Goal: Task Accomplishment & Management: Use online tool/utility

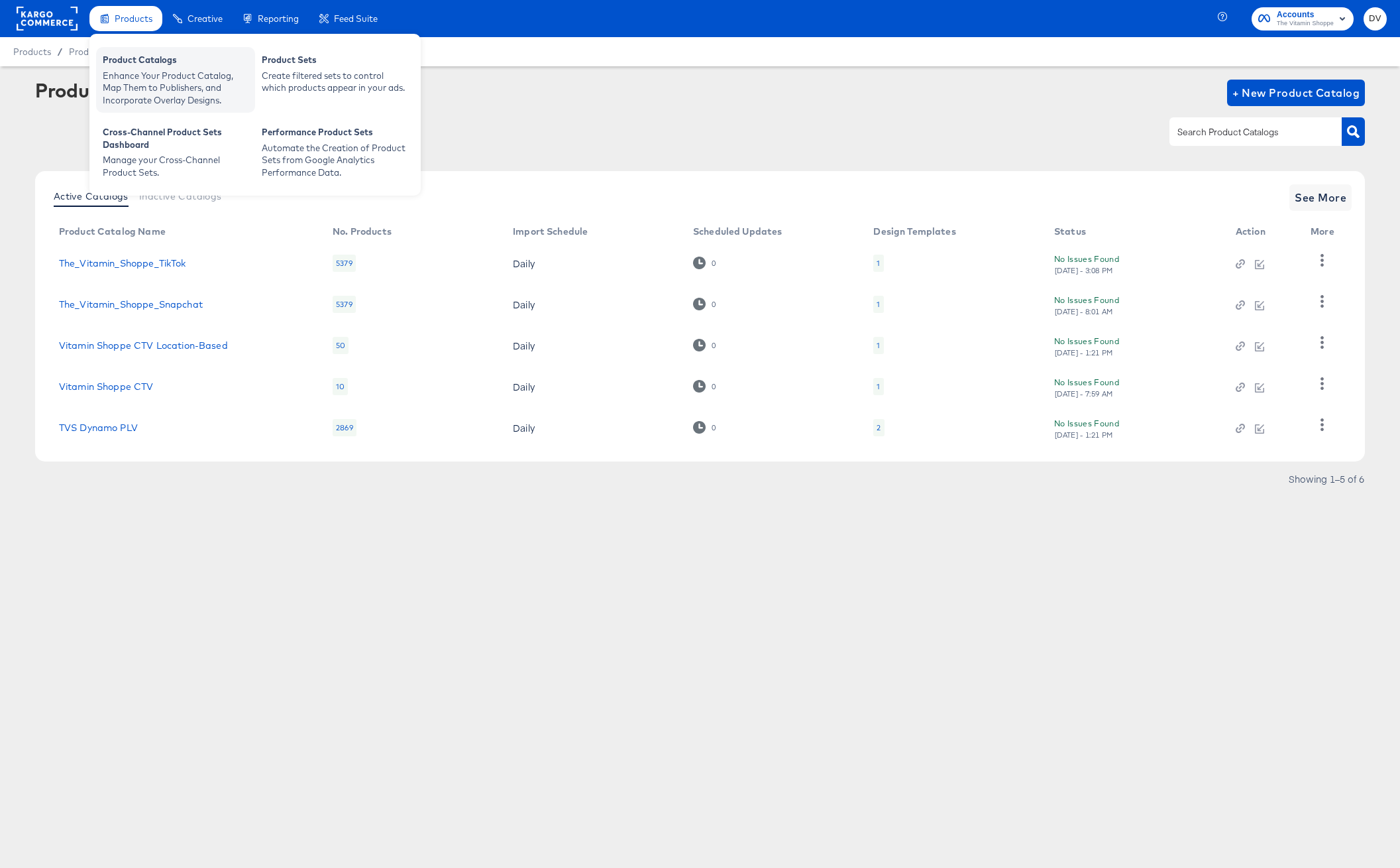
click at [145, 50] on div "Product Catalogs Enhance Your Product Catalog, Map Them to Publishers, and Inco…" at bounding box center [176, 80] width 159 height 66
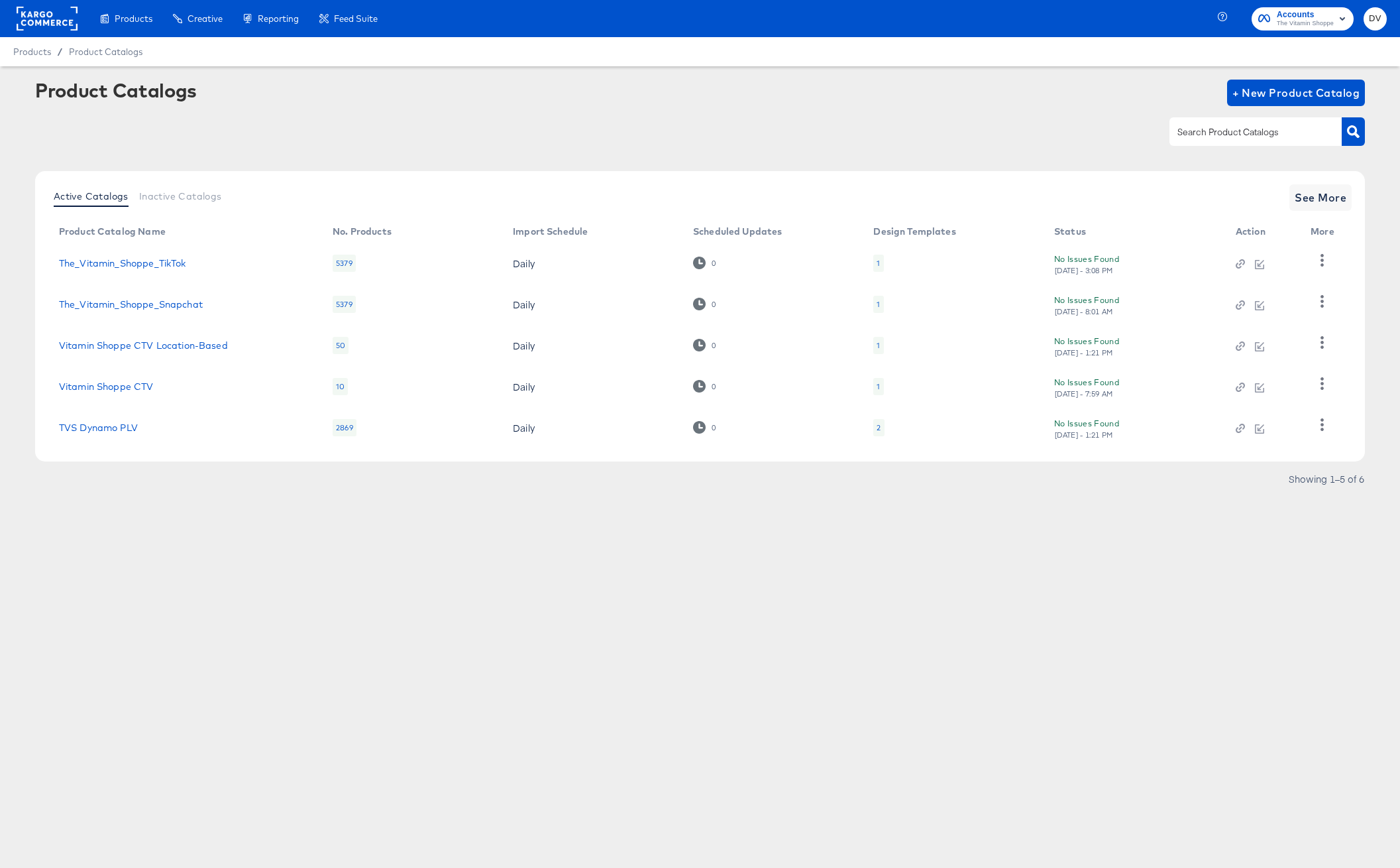
click at [884, 93] on div "Product Catalogs + New Product Catalog" at bounding box center [700, 93] width 1330 height 26
click at [1347, 198] on button "See More" at bounding box center [1320, 197] width 62 height 26
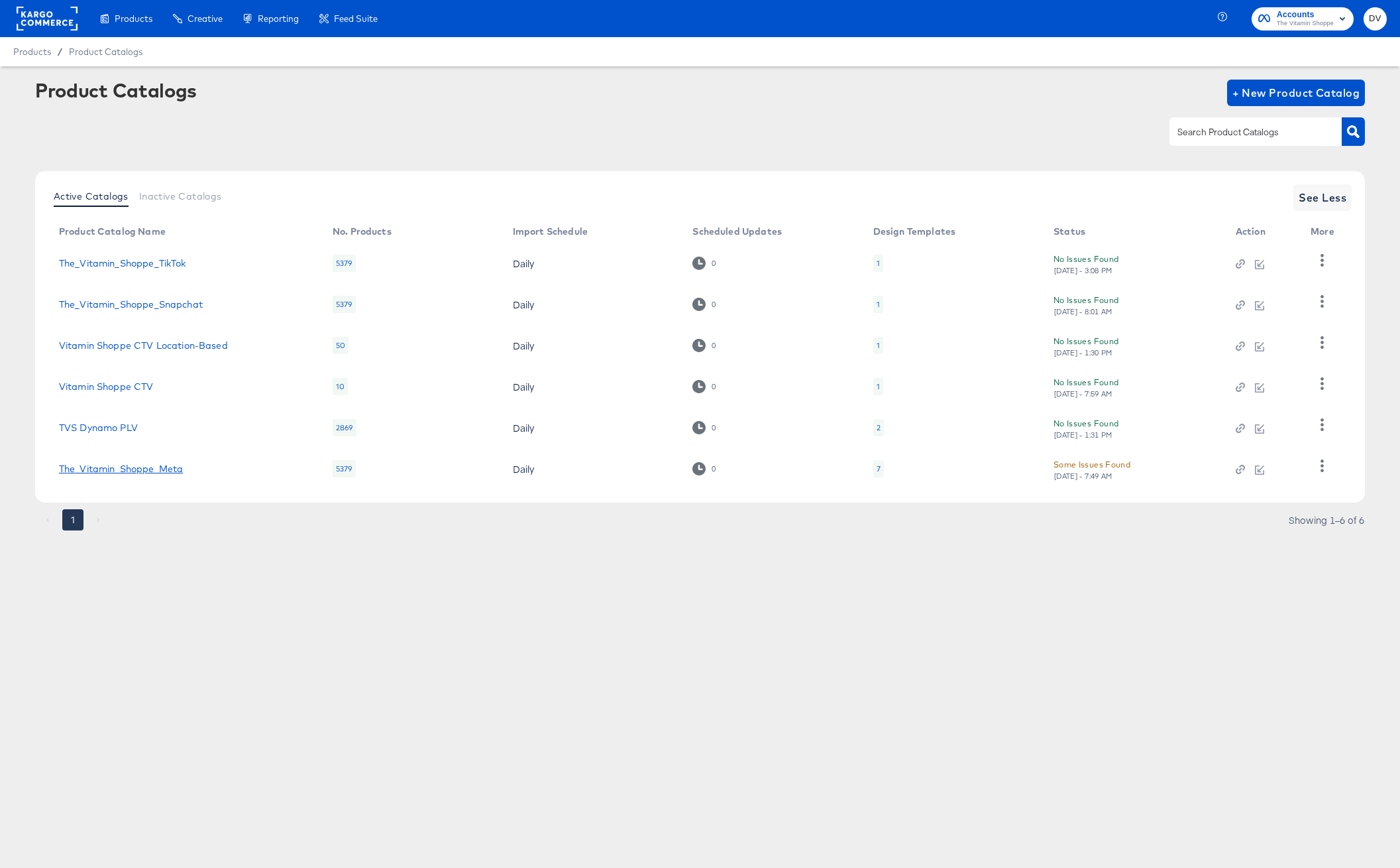
click at [157, 471] on link "The_Vitamin_Shoppe_Meta" at bounding box center [121, 469] width 124 height 10
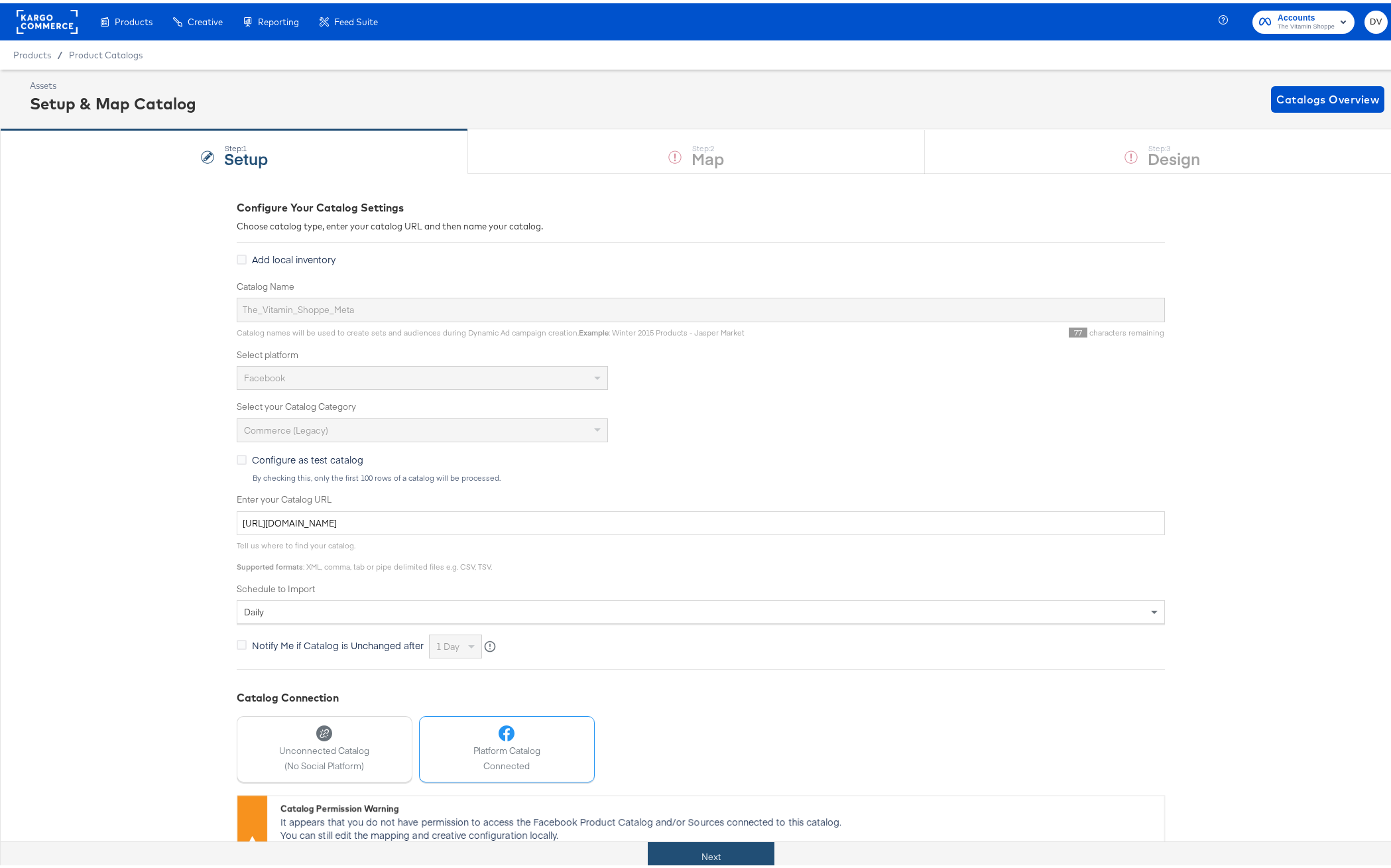
click at [756, 841] on button "Next" at bounding box center [711, 853] width 127 height 30
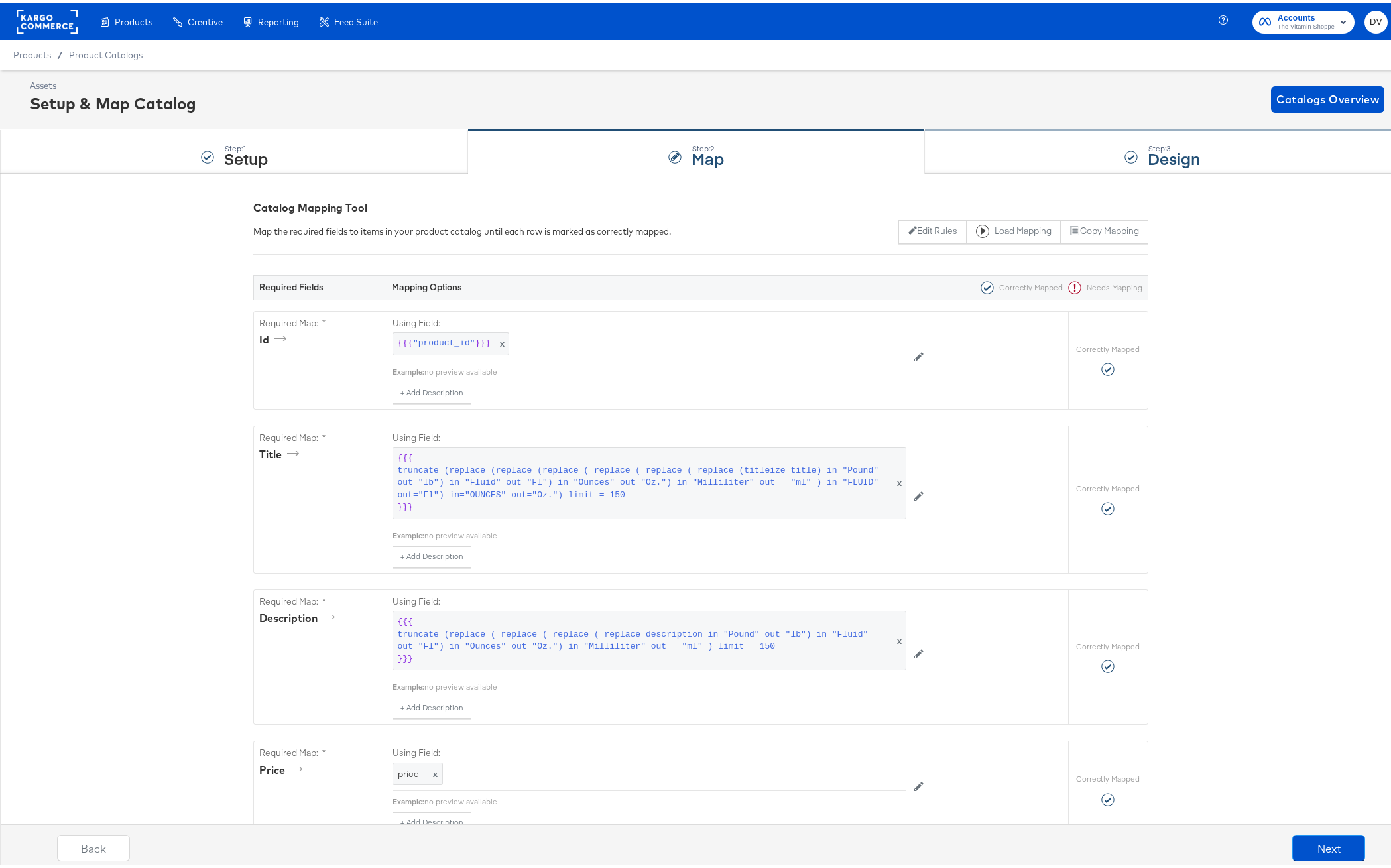
click at [1009, 139] on div "Step: 3 Design" at bounding box center [1162, 149] width 476 height 44
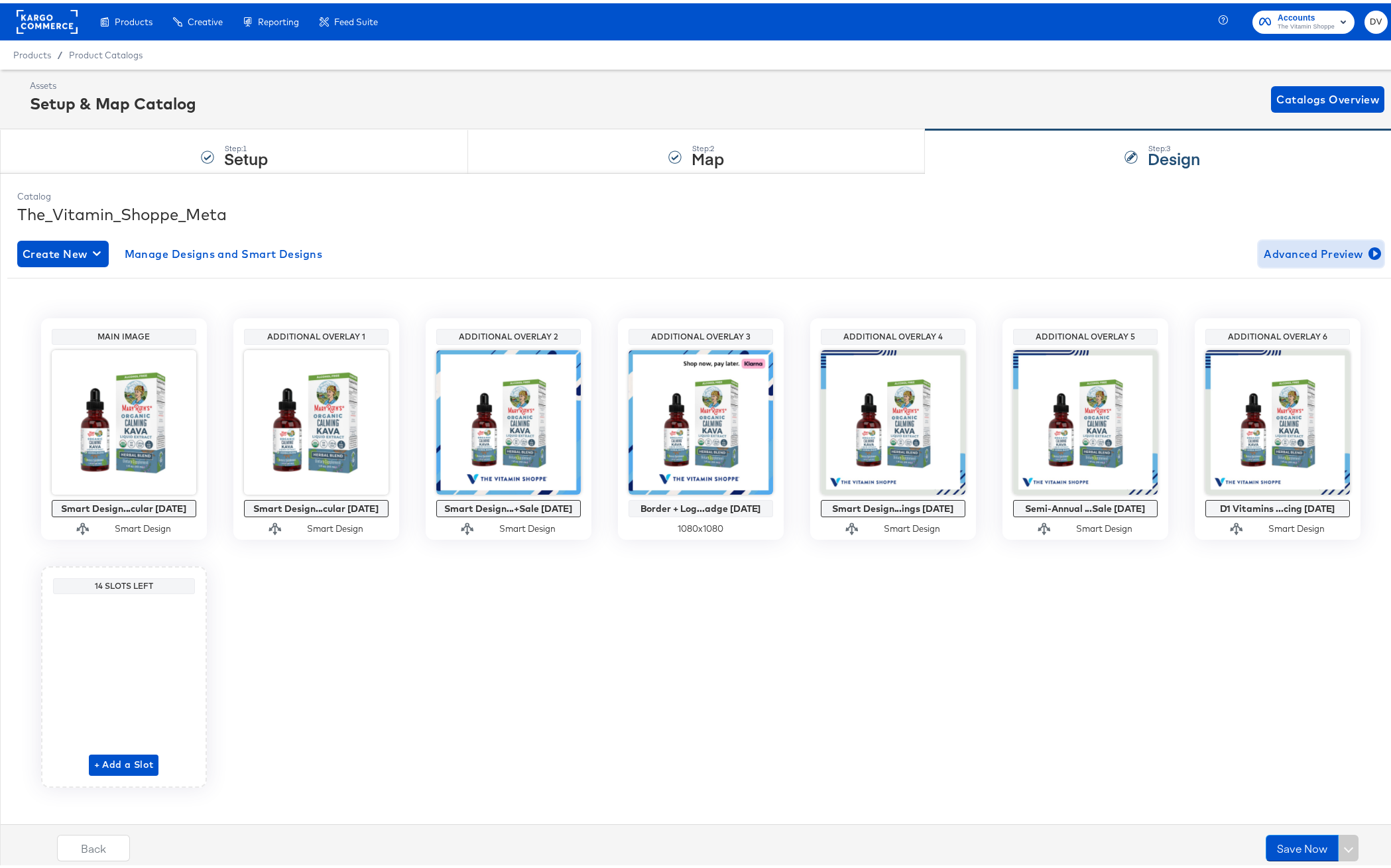
click at [1263, 249] on span "Advanced Preview" at bounding box center [1321, 250] width 114 height 19
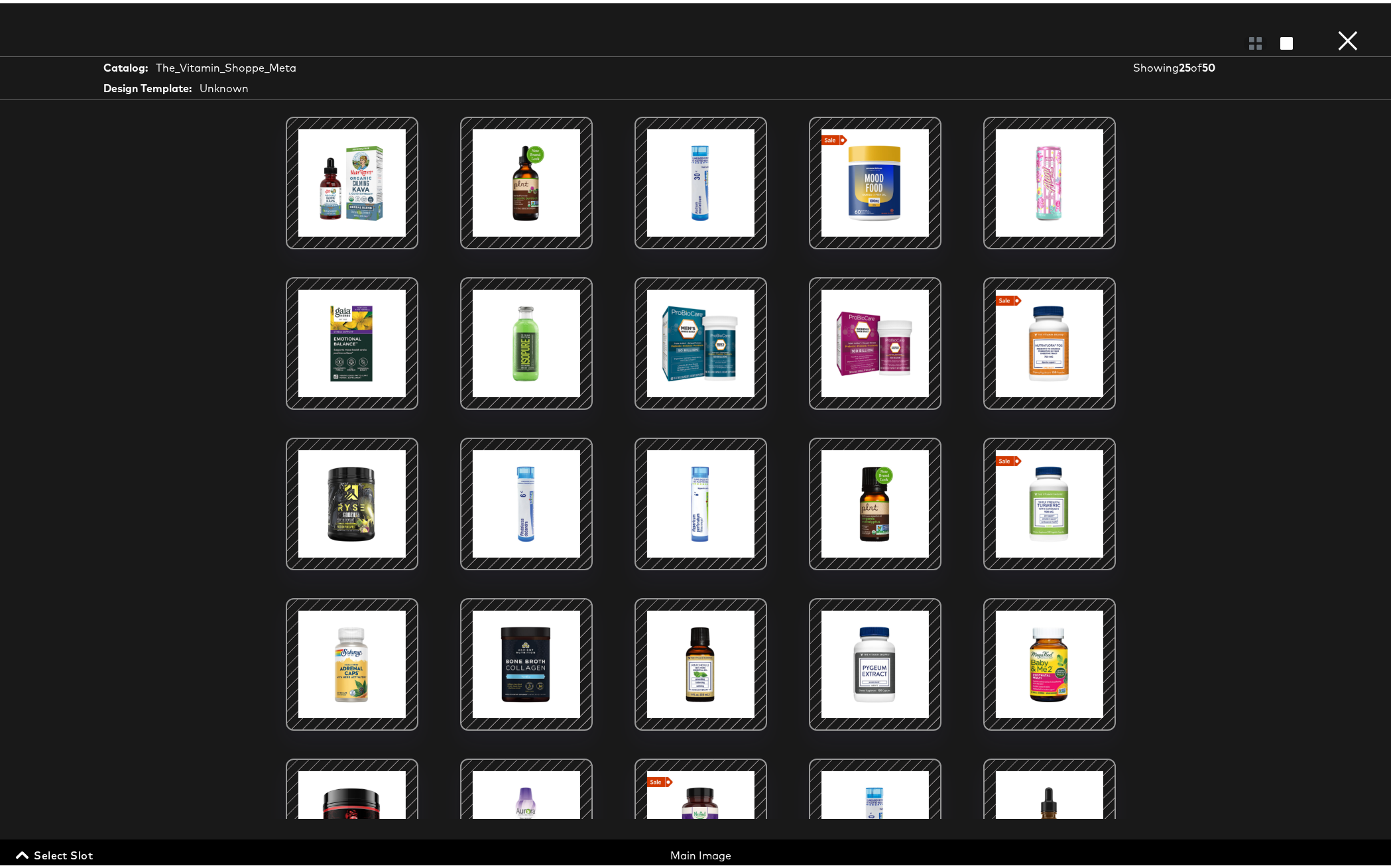
click at [1335, 26] on button "×" at bounding box center [1348, 13] width 26 height 26
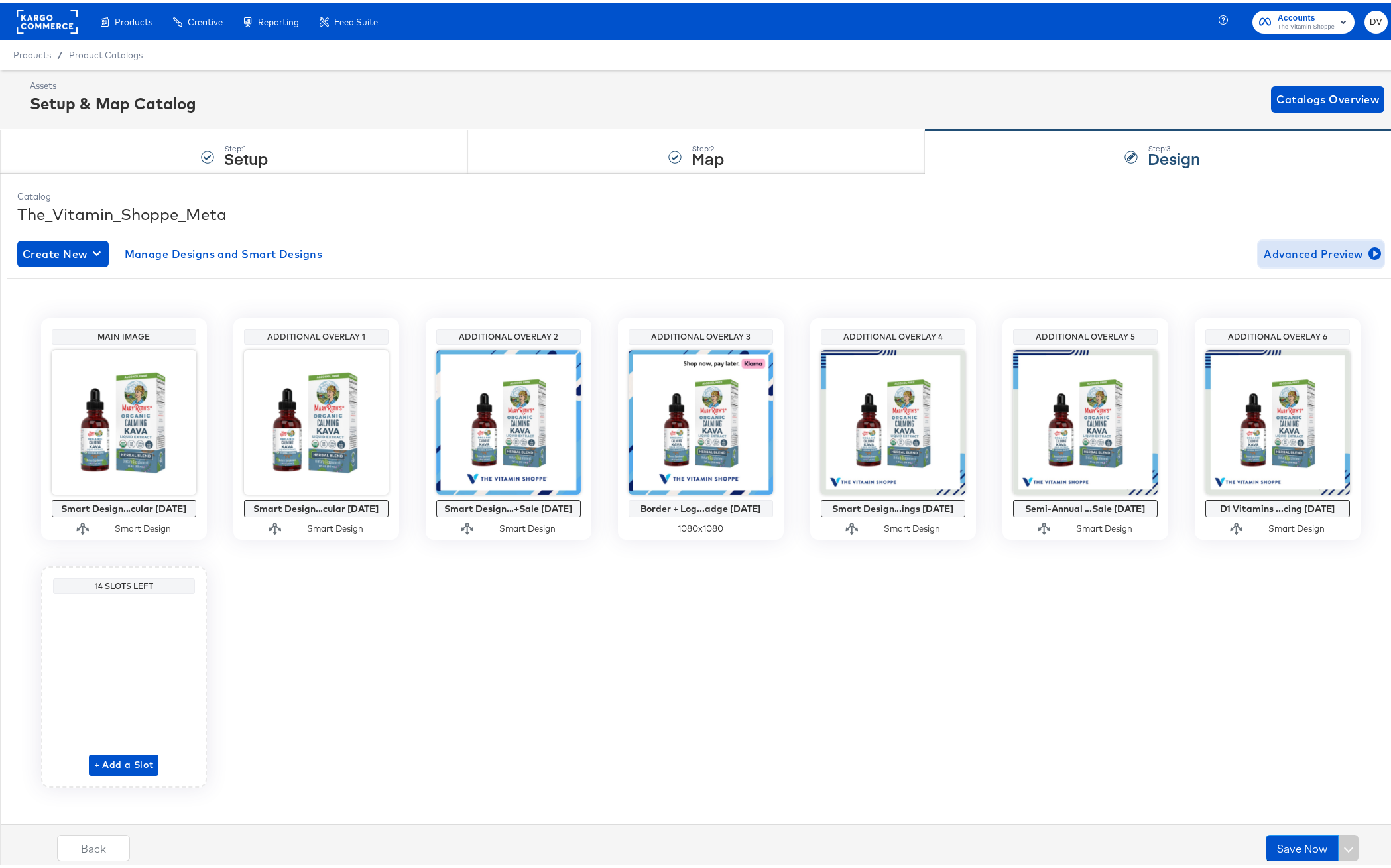
click at [1277, 256] on span "Advanced Preview" at bounding box center [1321, 250] width 114 height 19
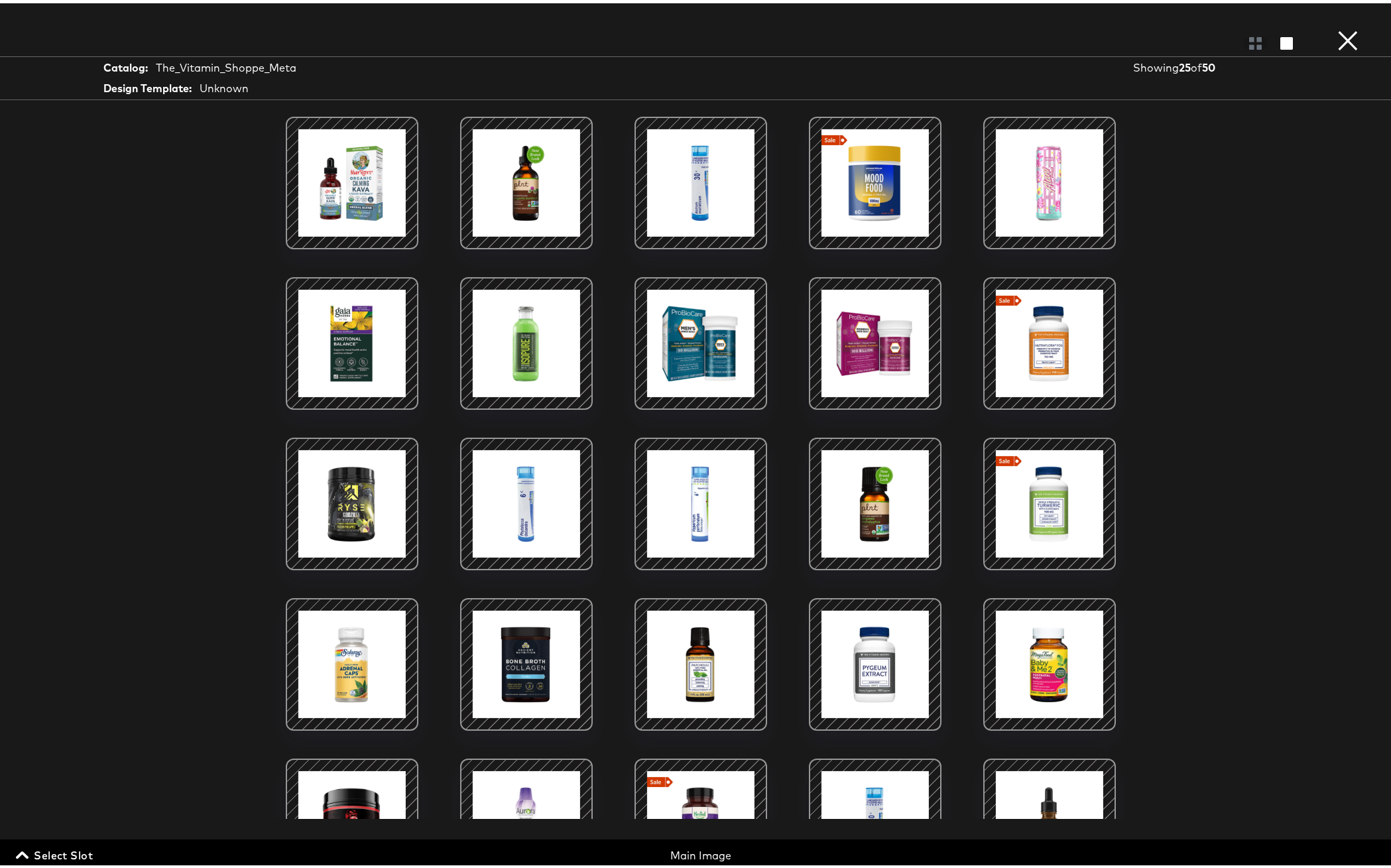
click at [1335, 26] on button "×" at bounding box center [1348, 13] width 26 height 26
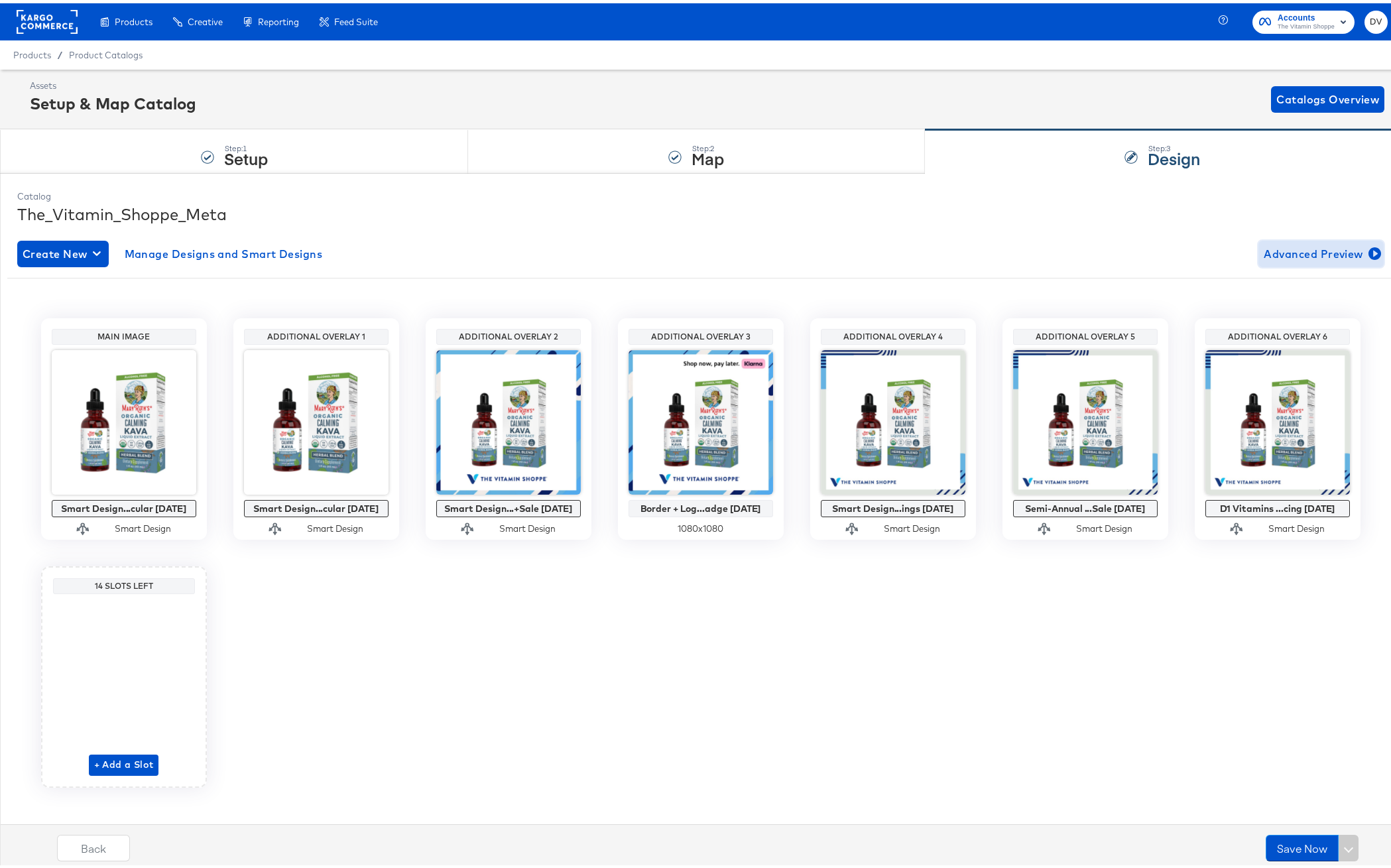
click at [1279, 245] on span "Advanced Preview" at bounding box center [1321, 250] width 114 height 19
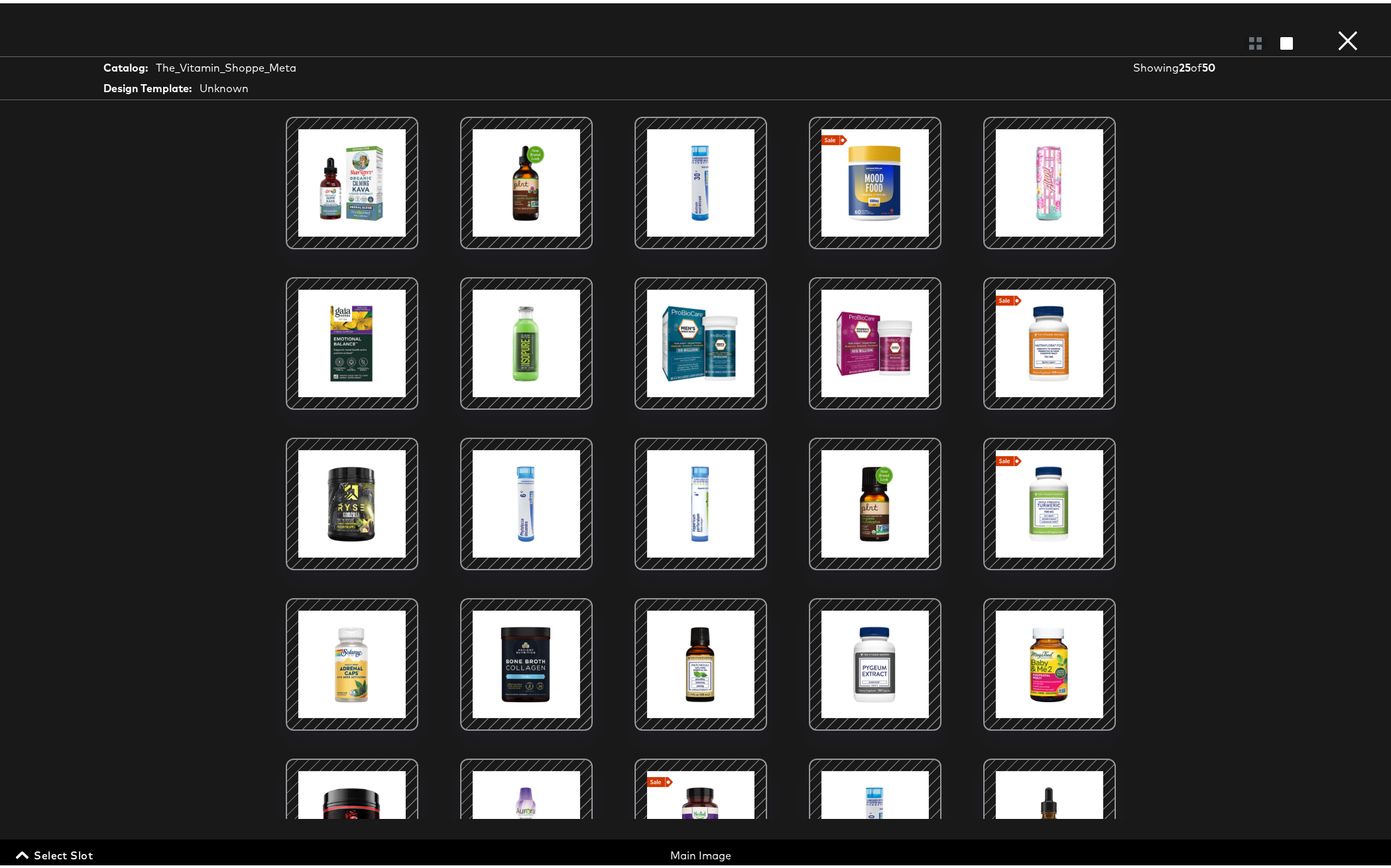
click at [38, 850] on span "Select Slot" at bounding box center [56, 851] width 74 height 19
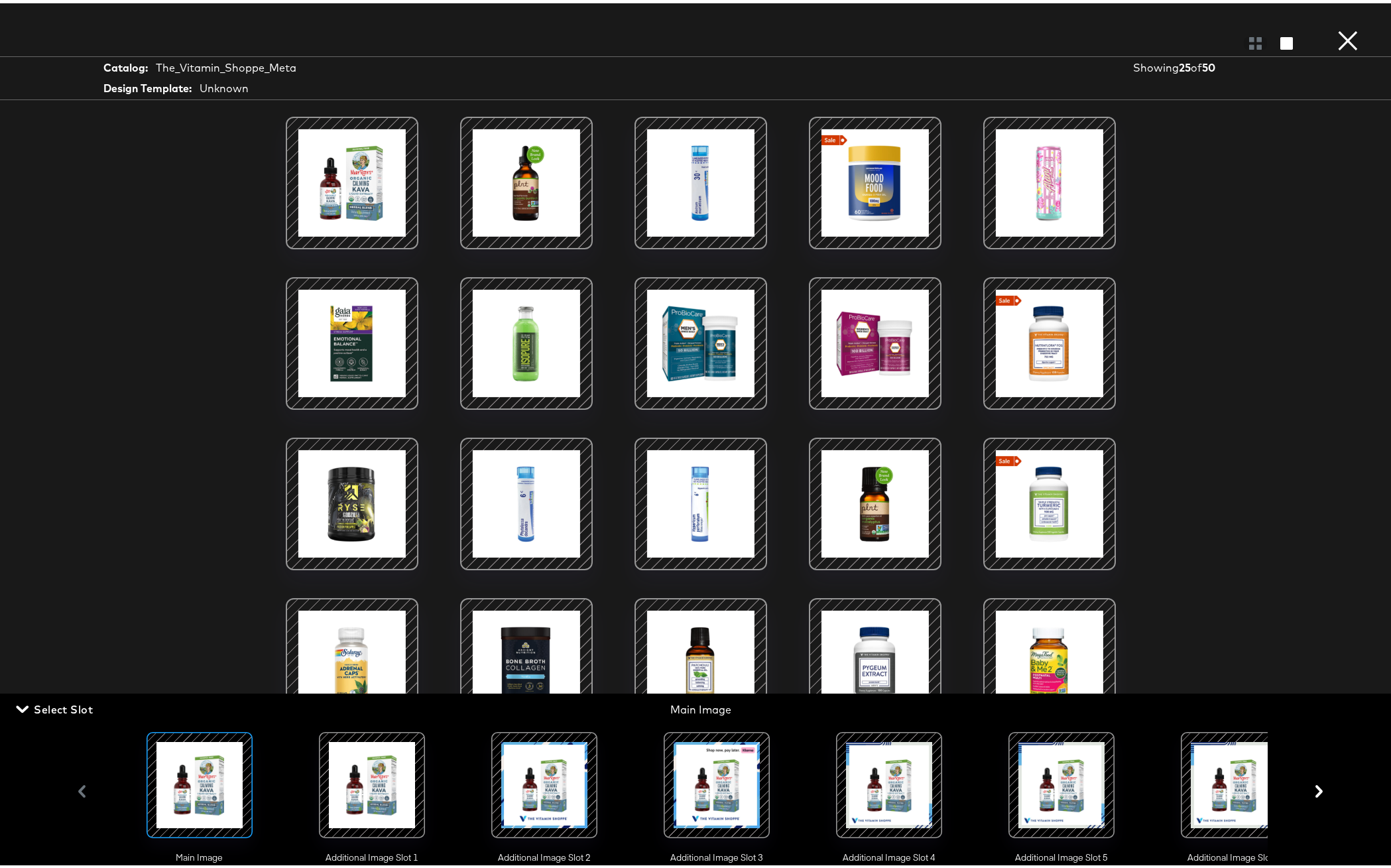
click at [1044, 774] on div at bounding box center [1061, 781] width 90 height 90
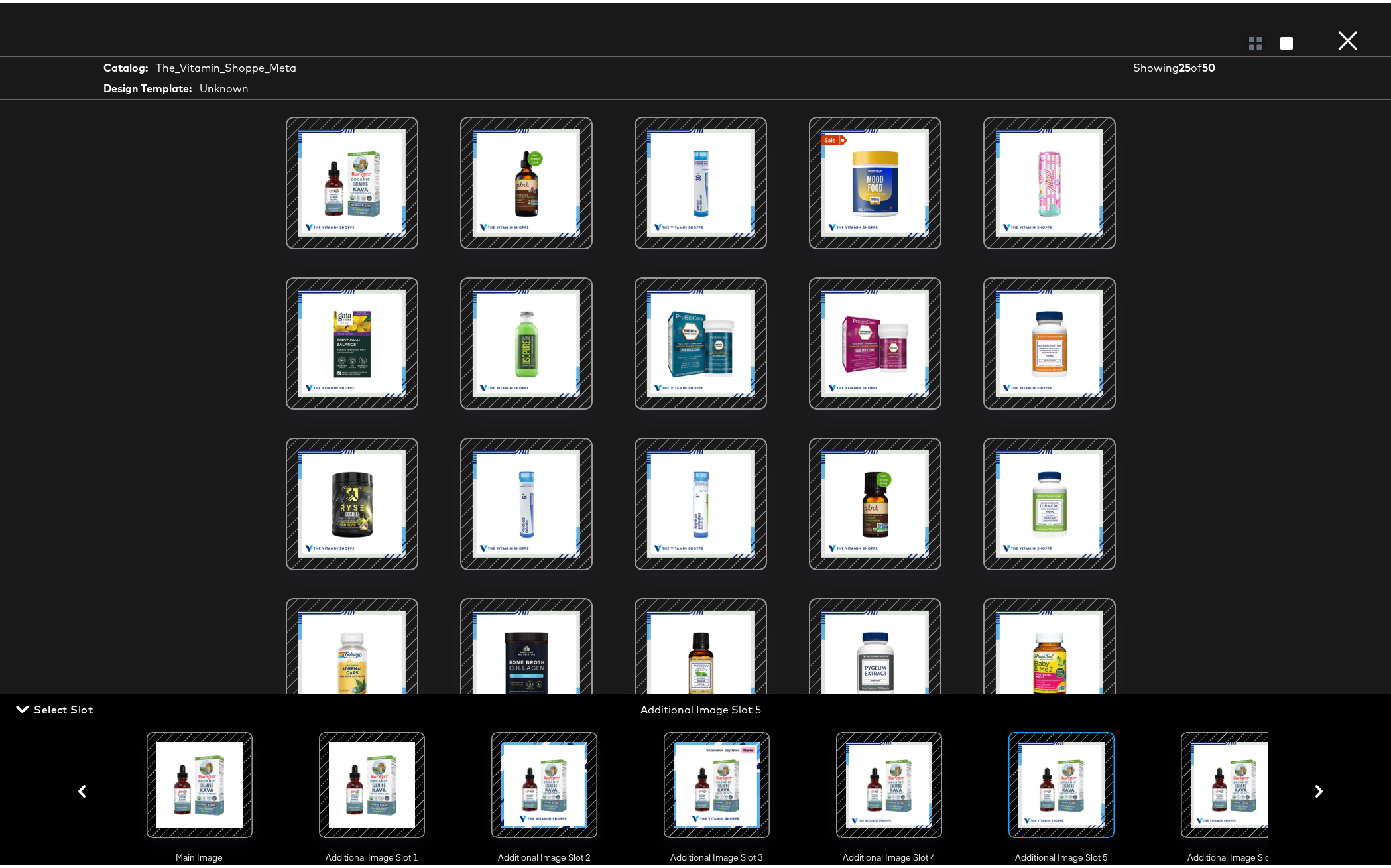
click at [912, 774] on div at bounding box center [888, 781] width 90 height 90
click at [1166, 409] on div "Load More" at bounding box center [701, 464] width 994 height 702
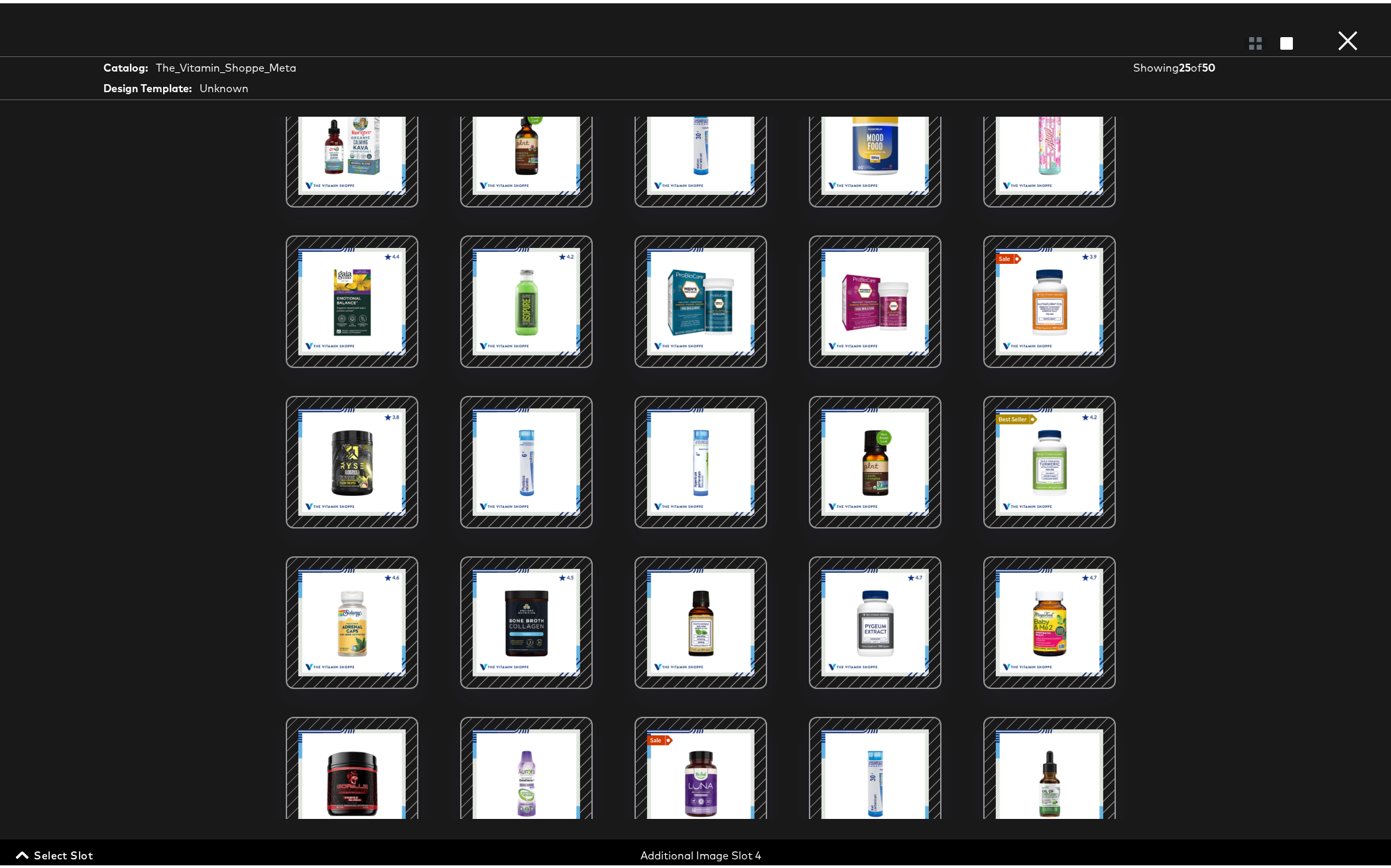
scroll to position [137, 0]
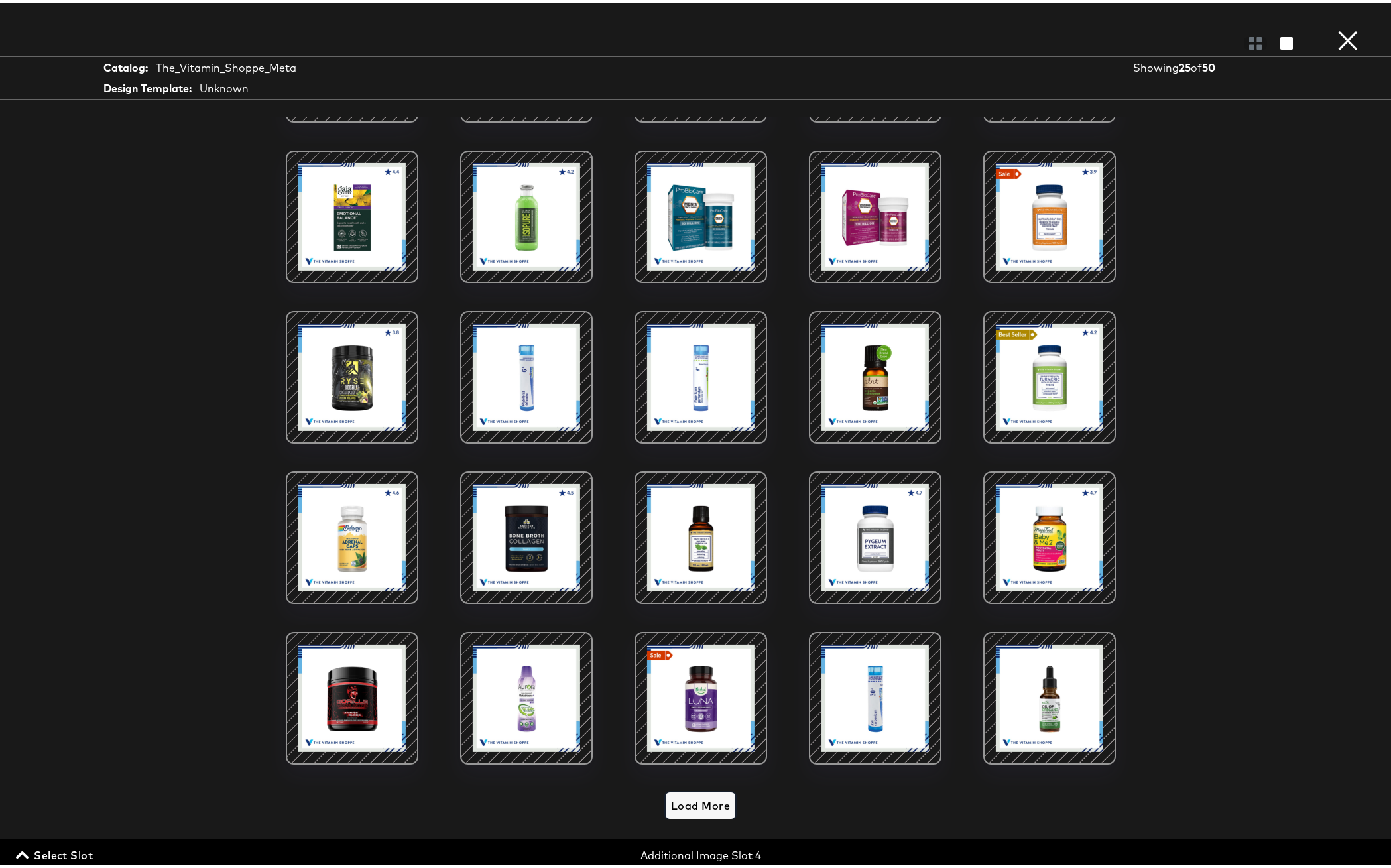
click at [683, 795] on span "Load More" at bounding box center [700, 802] width 59 height 19
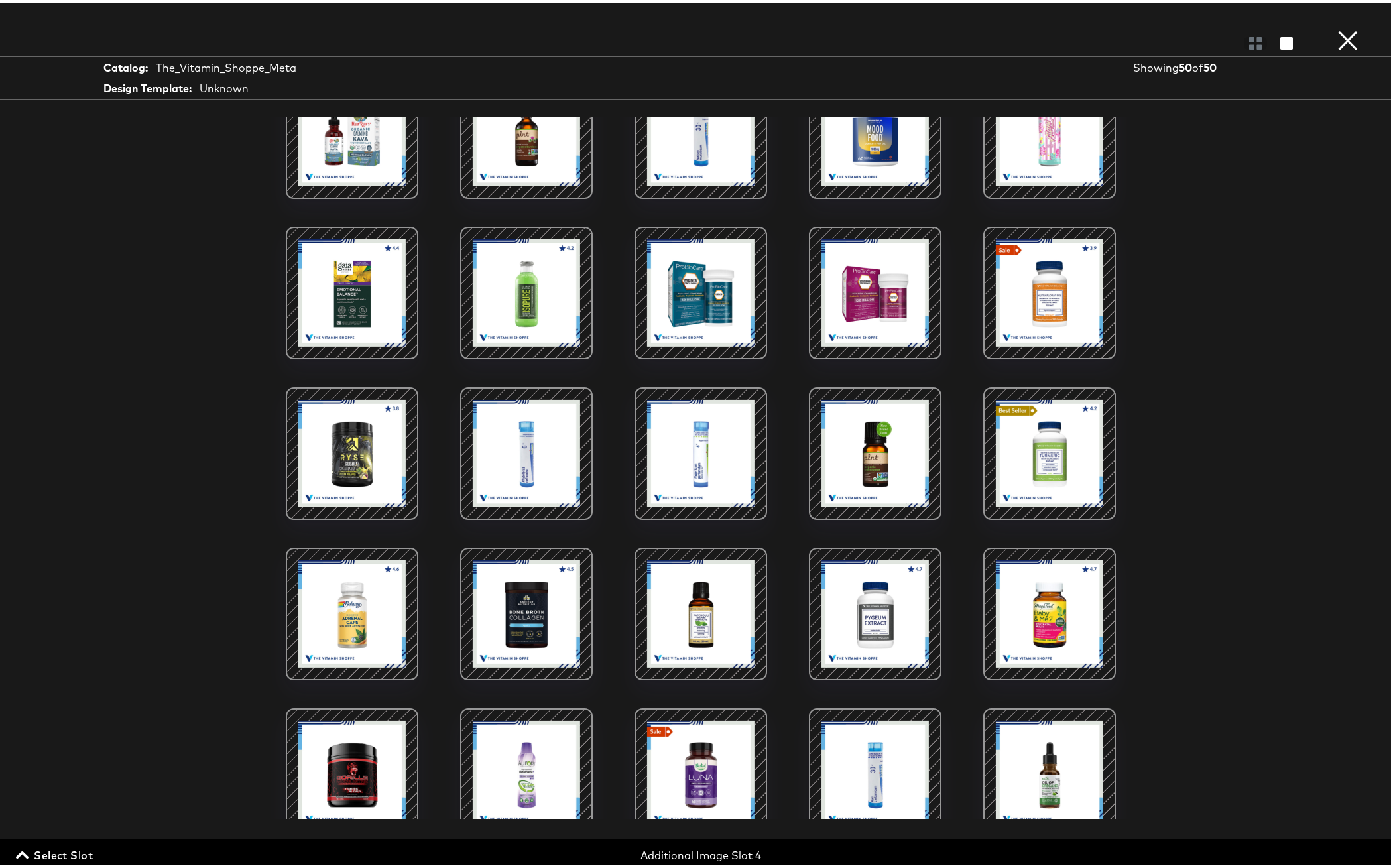
scroll to position [0, 0]
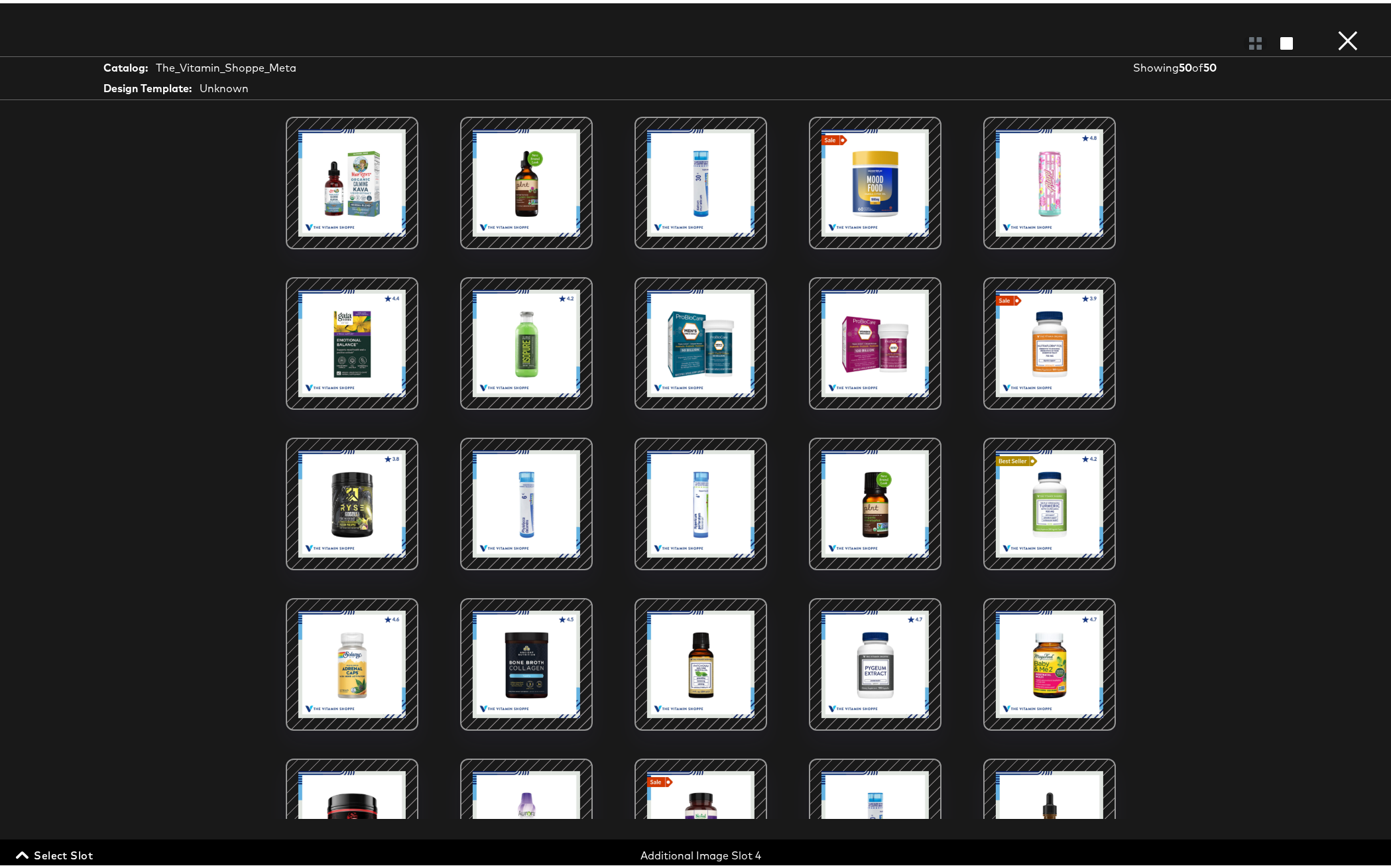
click at [1335, 26] on button "×" at bounding box center [1348, 13] width 26 height 26
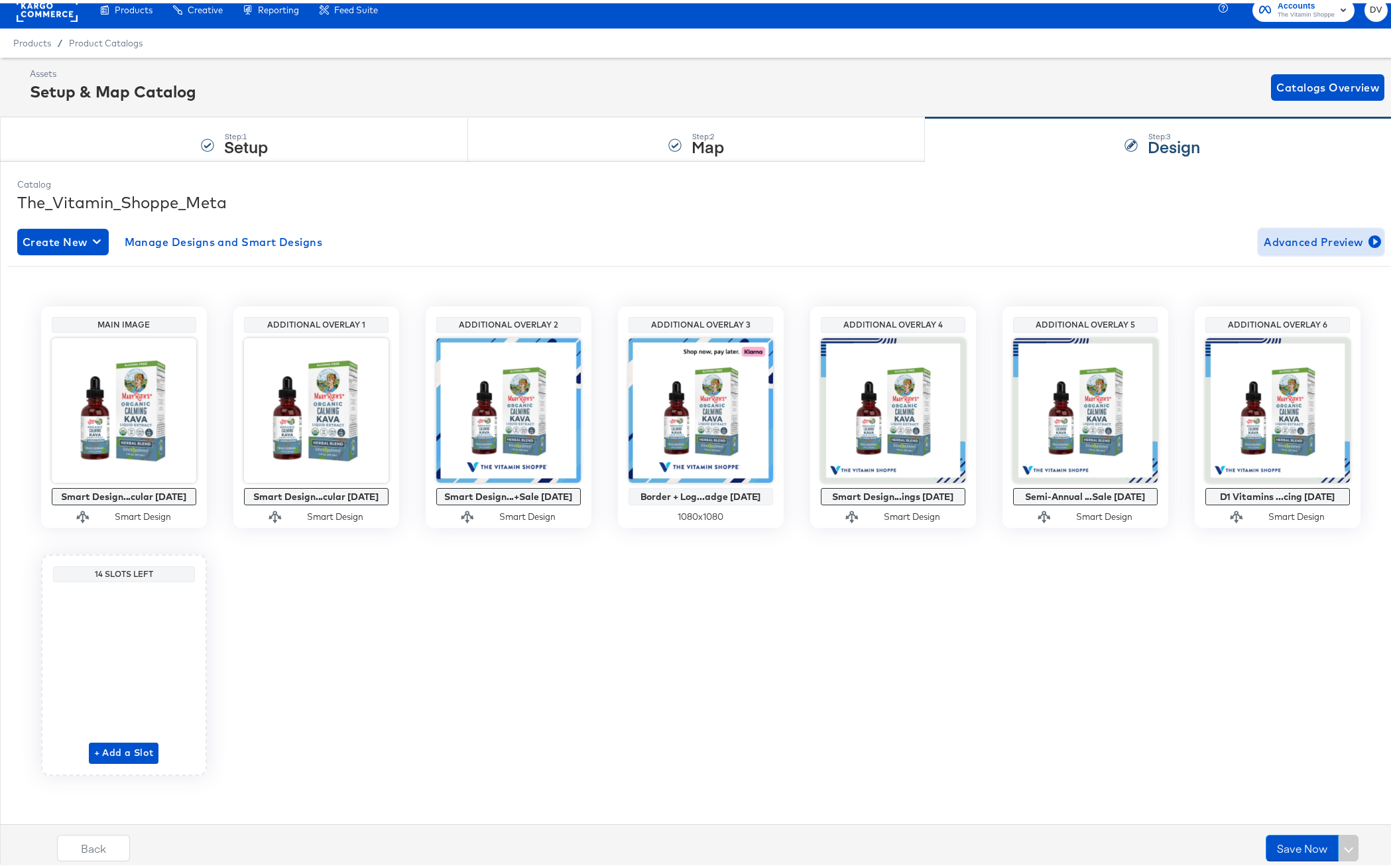
click at [1287, 245] on span "Advanced Preview" at bounding box center [1321, 238] width 114 height 19
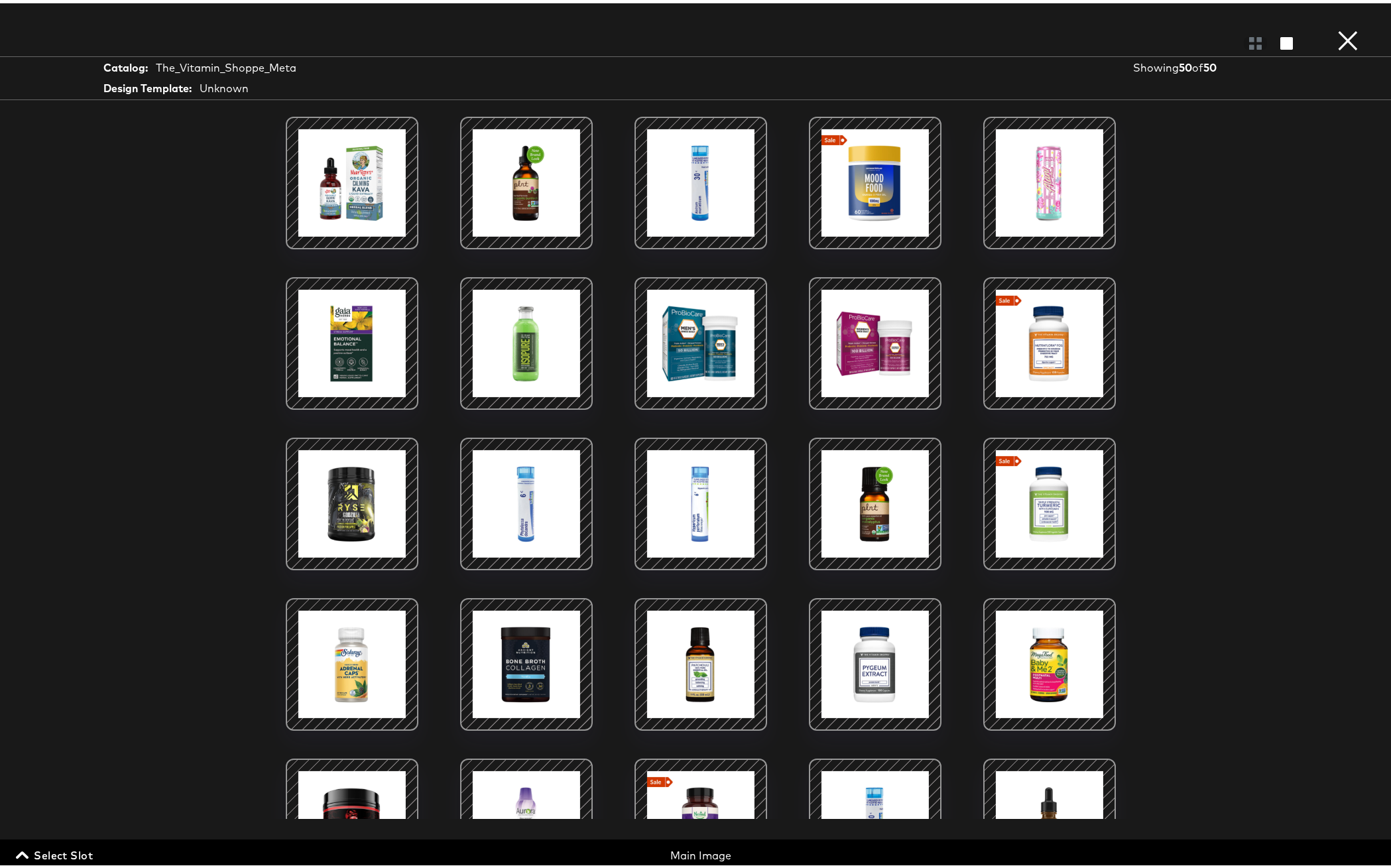
click at [1341, 26] on button "×" at bounding box center [1348, 13] width 26 height 26
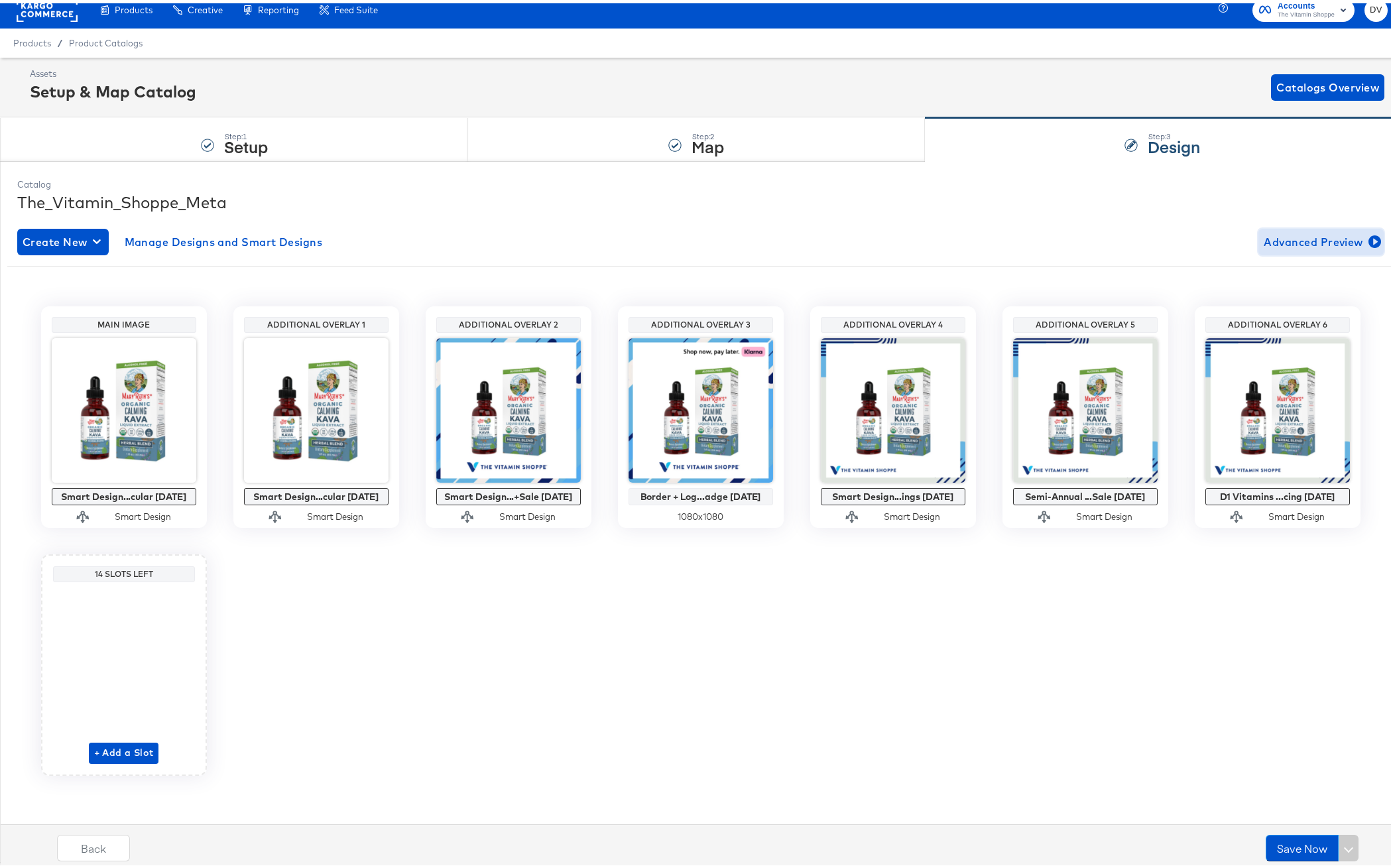
click at [1274, 230] on span "Advanced Preview" at bounding box center [1321, 238] width 114 height 19
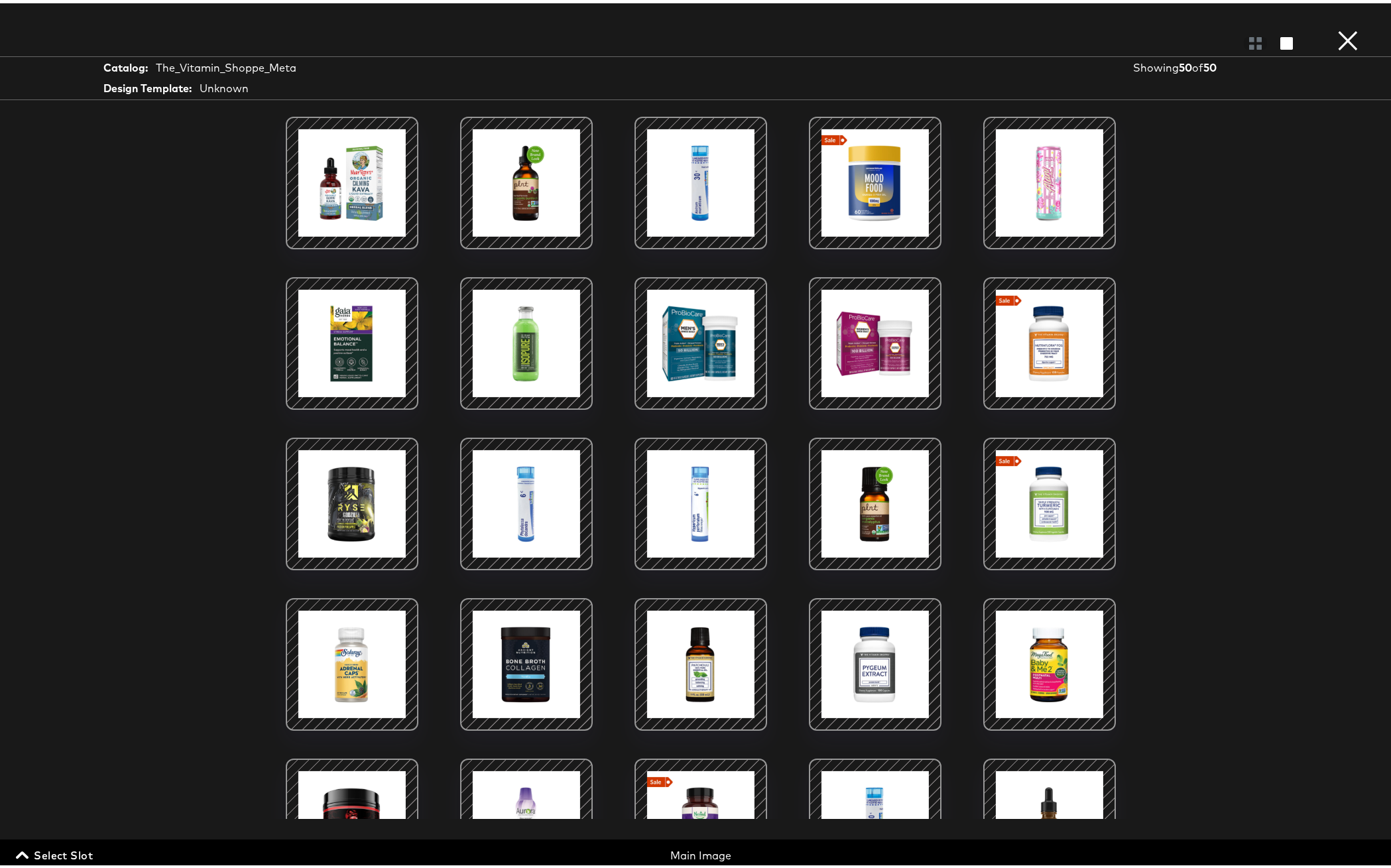
click at [82, 848] on span "Select Slot" at bounding box center [56, 851] width 74 height 19
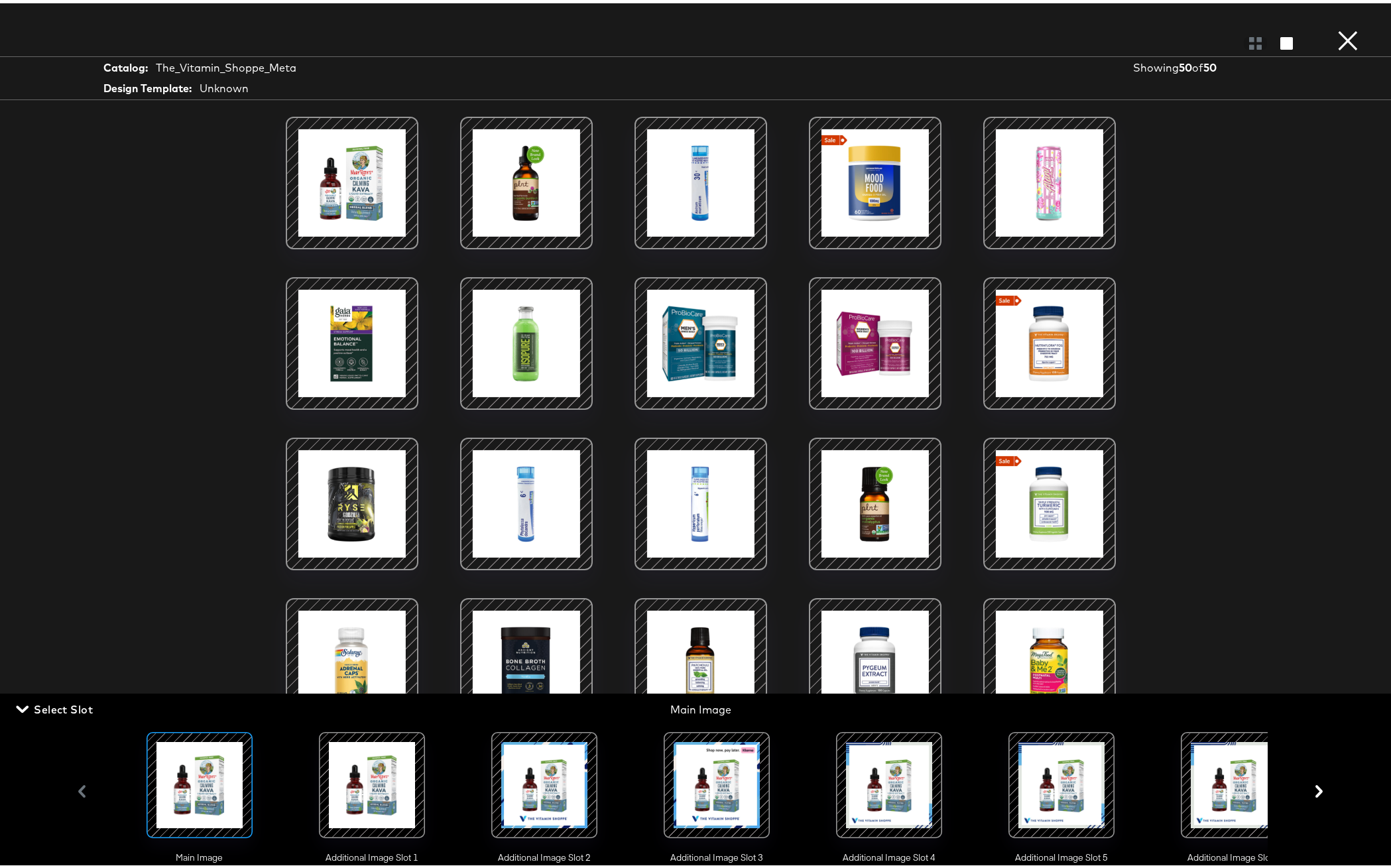
click at [1313, 794] on icon "button" at bounding box center [1319, 788] width 13 height 13
click at [906, 789] on div at bounding box center [888, 781] width 90 height 90
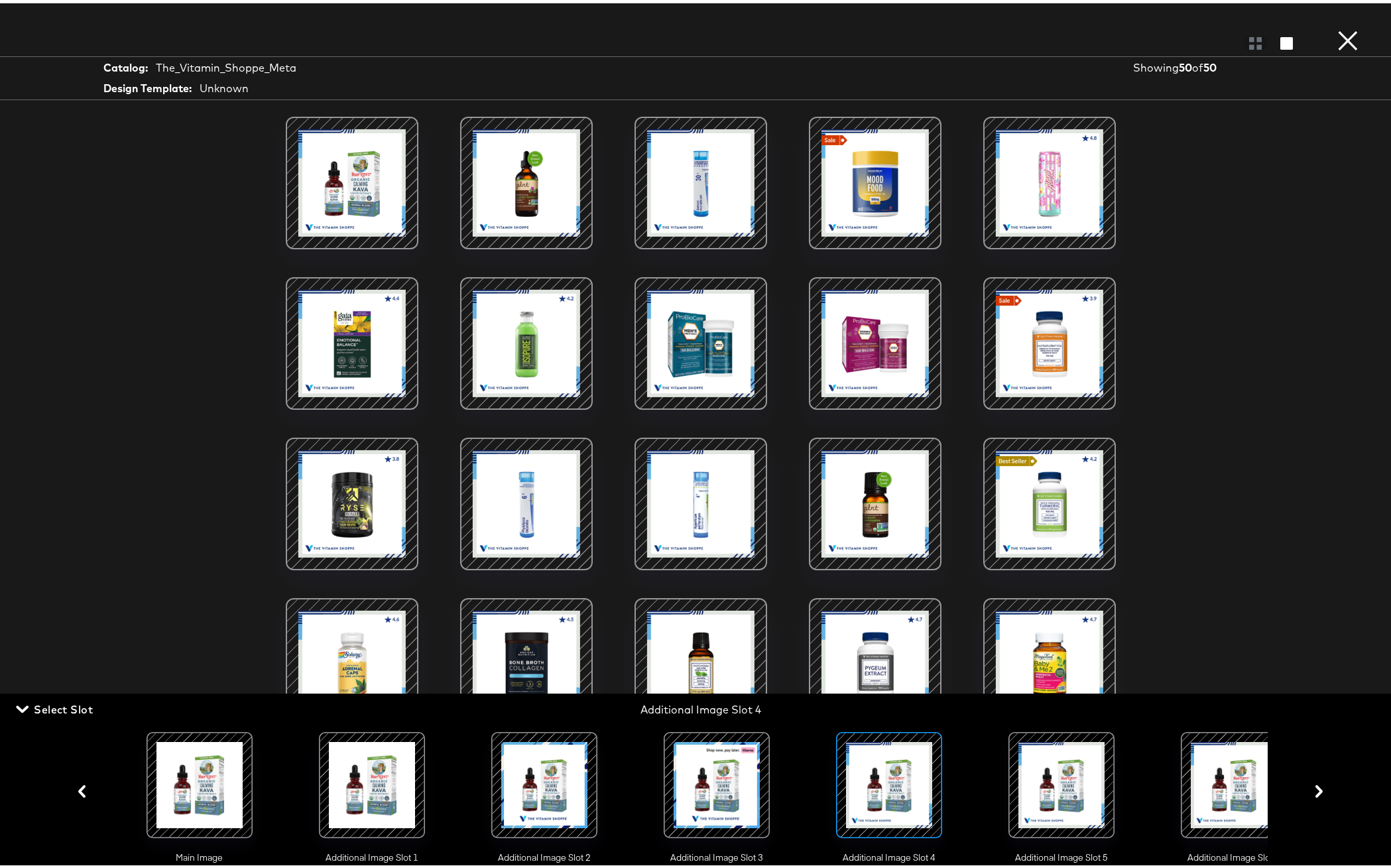
click at [1233, 431] on div "Catalog: The_Vitamin_Shoppe_Meta Design Template: Unknown Showing 50 of 50 Sele…" at bounding box center [700, 434] width 1401 height 815
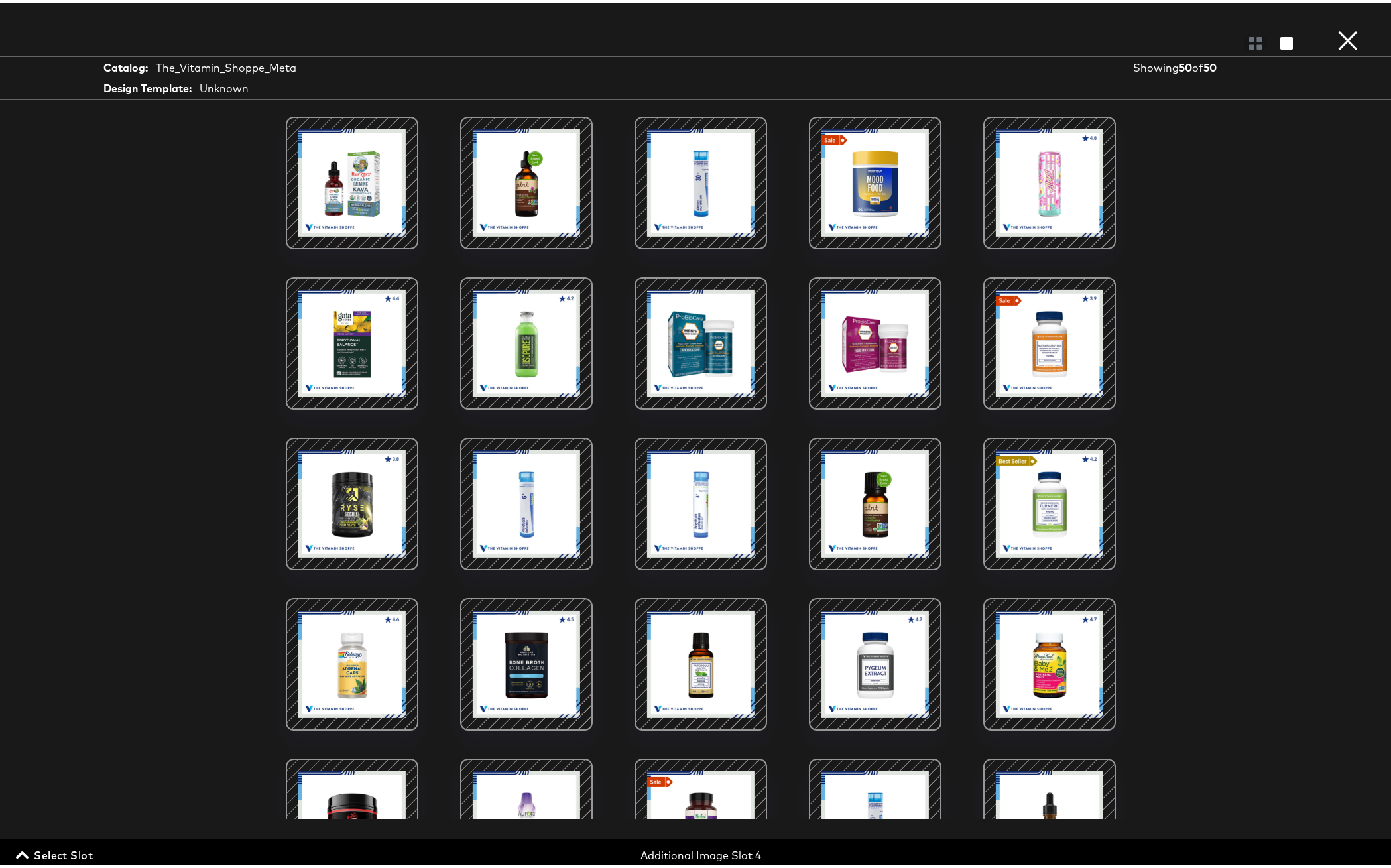
click at [1337, 26] on button "×" at bounding box center [1348, 13] width 26 height 26
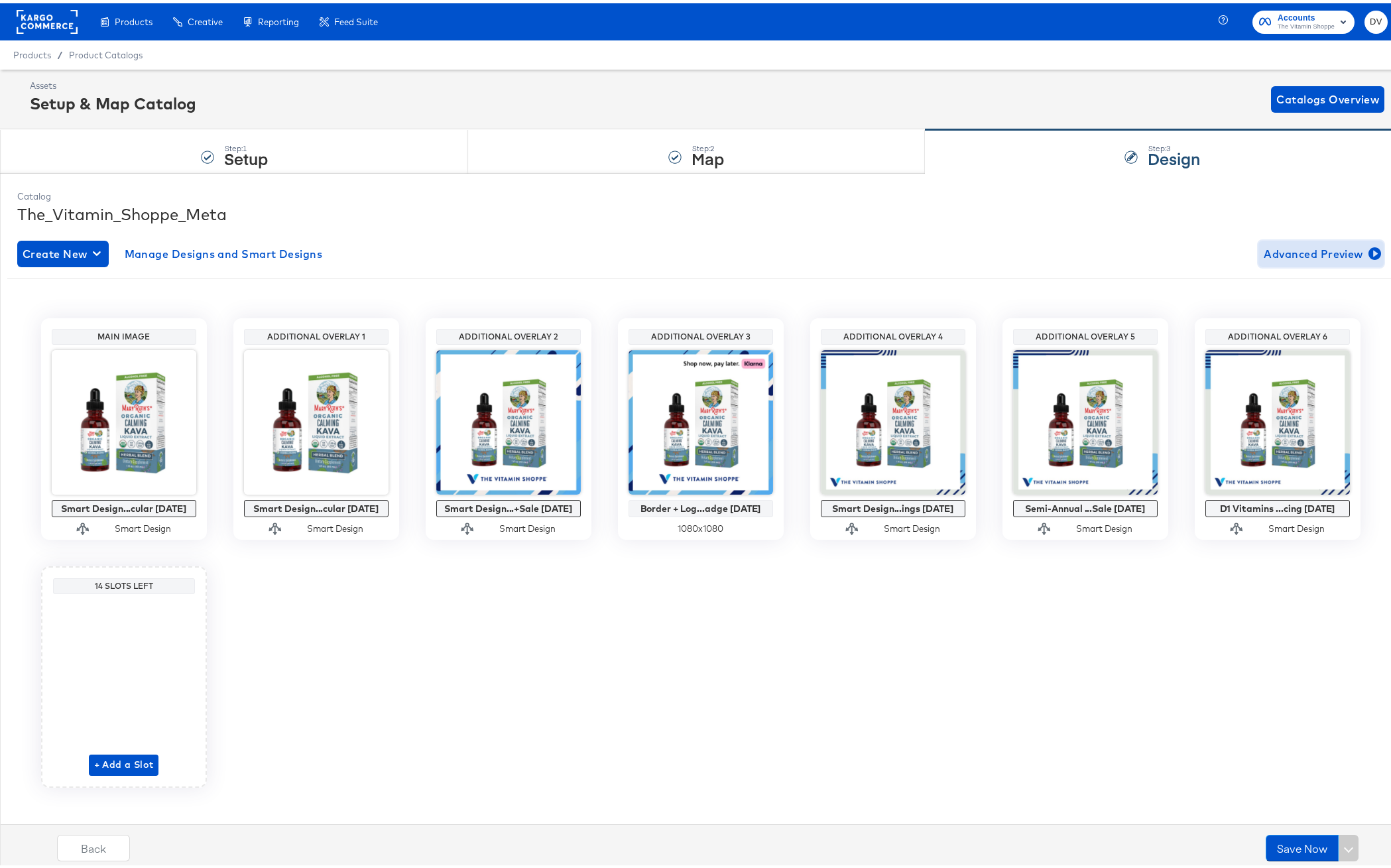
click at [1277, 251] on span "Advanced Preview" at bounding box center [1321, 250] width 114 height 19
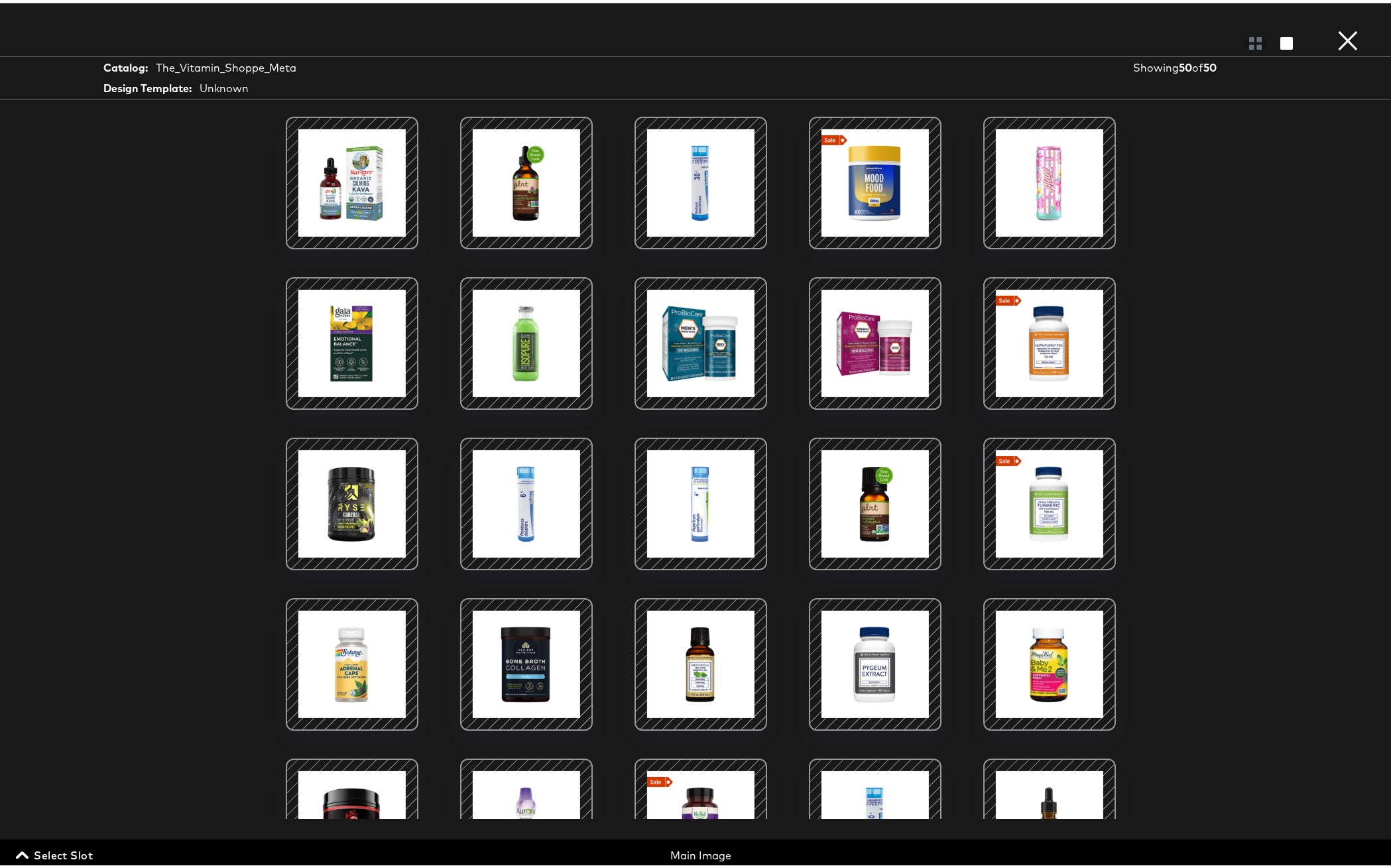
click at [61, 846] on span "Select Slot" at bounding box center [56, 851] width 74 height 19
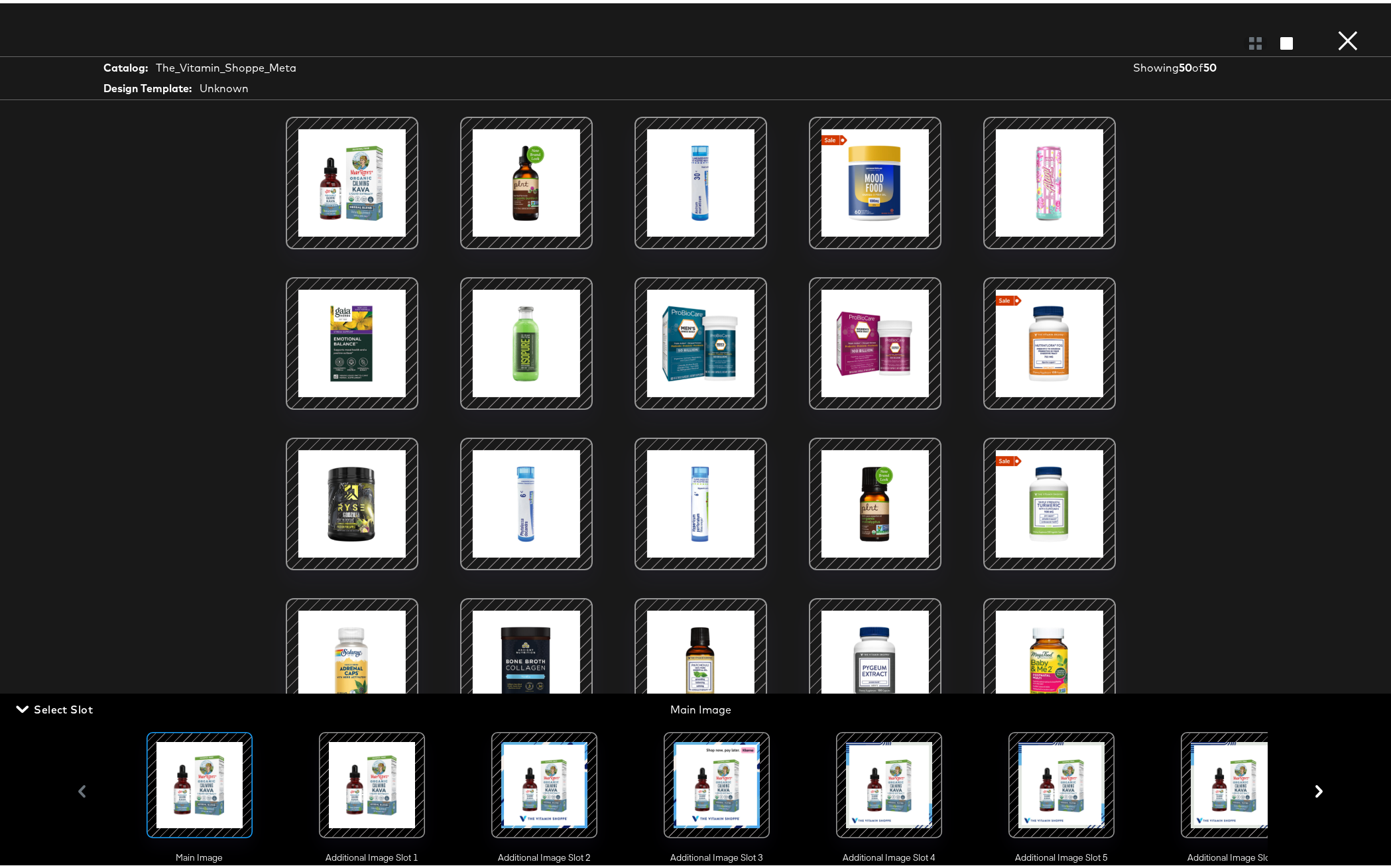
click at [175, 821] on div at bounding box center [199, 781] width 90 height 90
click at [182, 795] on div at bounding box center [199, 781] width 90 height 90
click at [210, 607] on div at bounding box center [701, 464] width 994 height 702
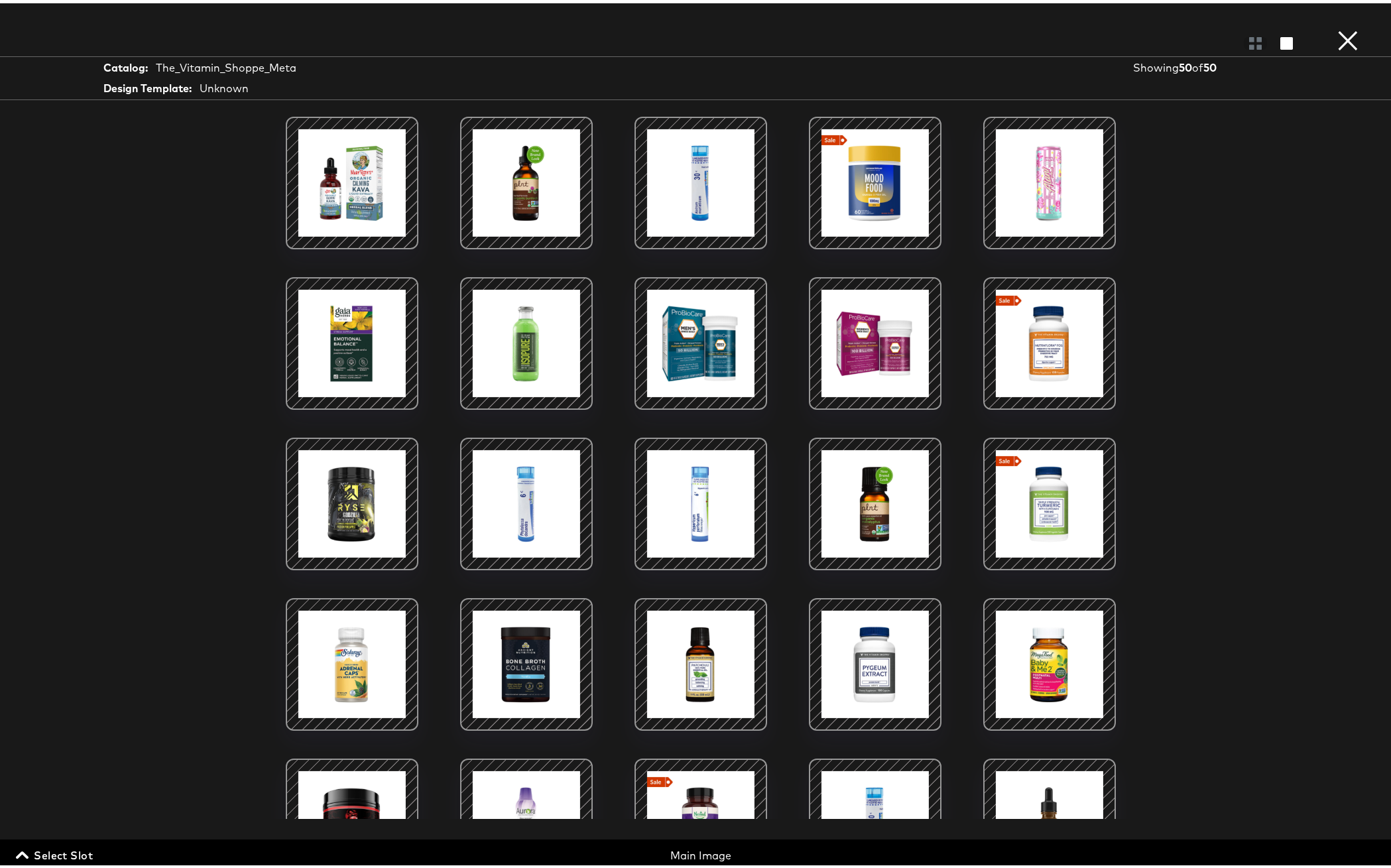
click at [1082, 185] on div at bounding box center [1049, 180] width 113 height 113
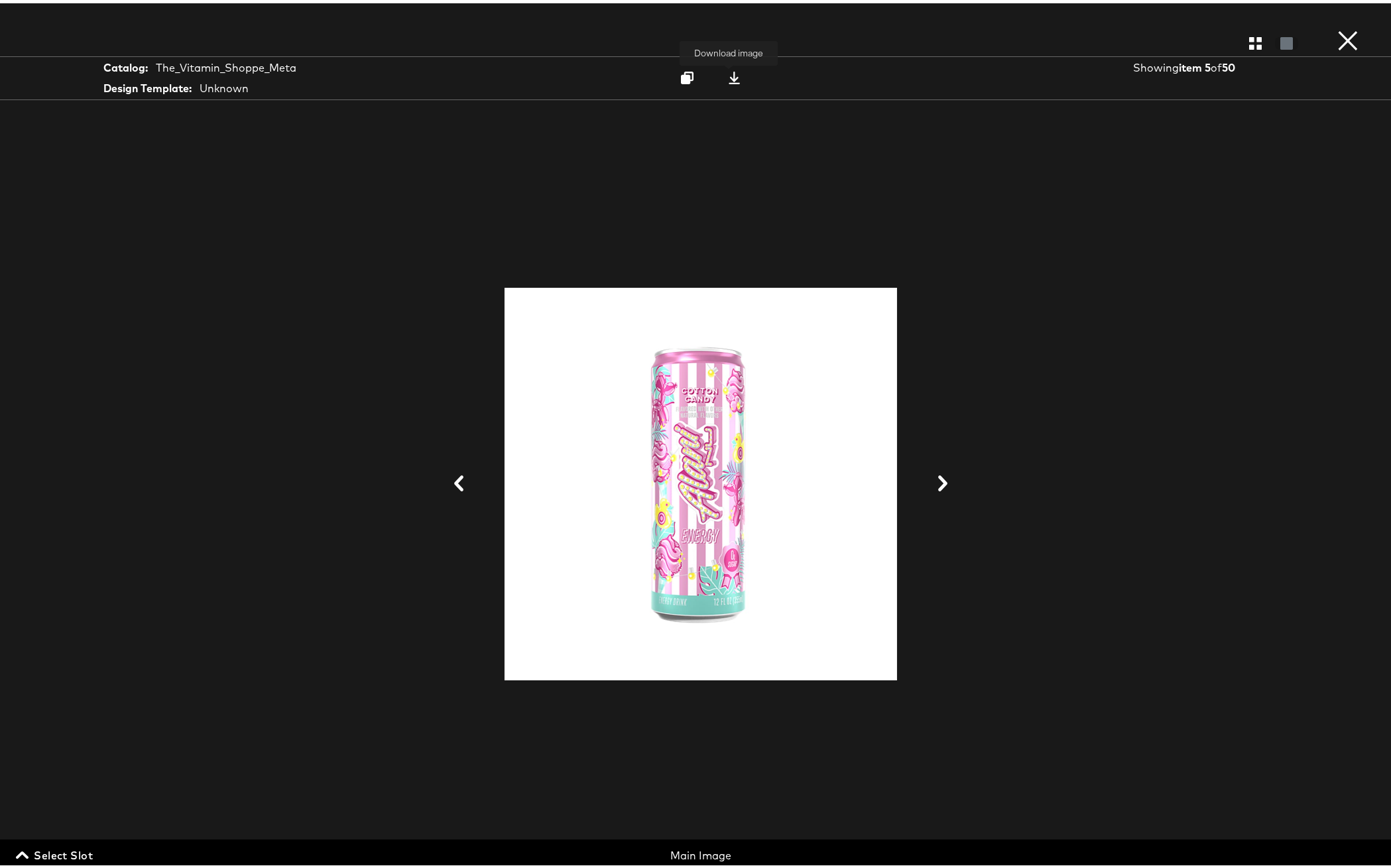
click at [733, 74] on icon at bounding box center [734, 75] width 11 height 13
click at [1340, 26] on button "×" at bounding box center [1348, 13] width 26 height 26
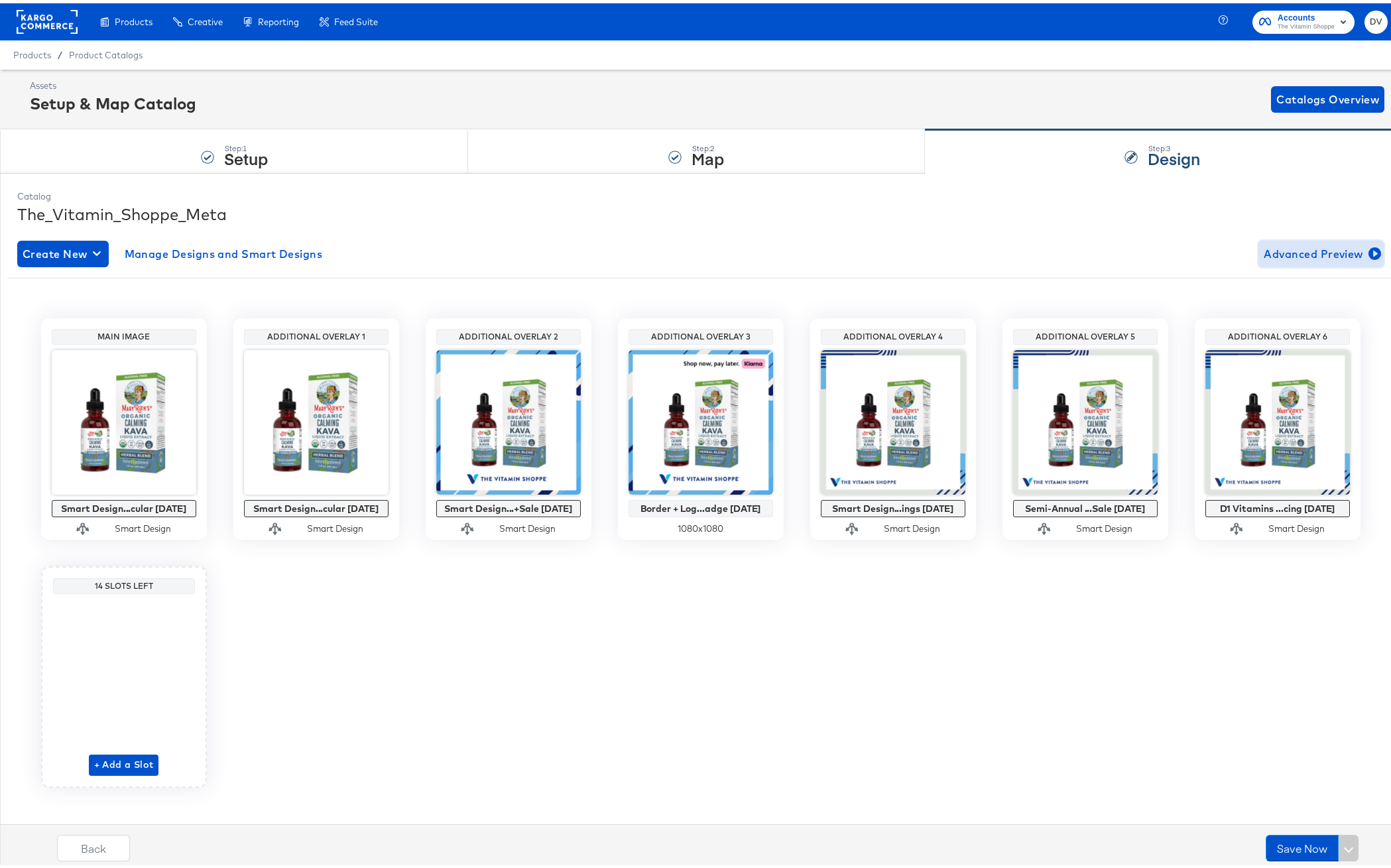
click at [1274, 257] on span "Advanced Preview" at bounding box center [1321, 250] width 114 height 19
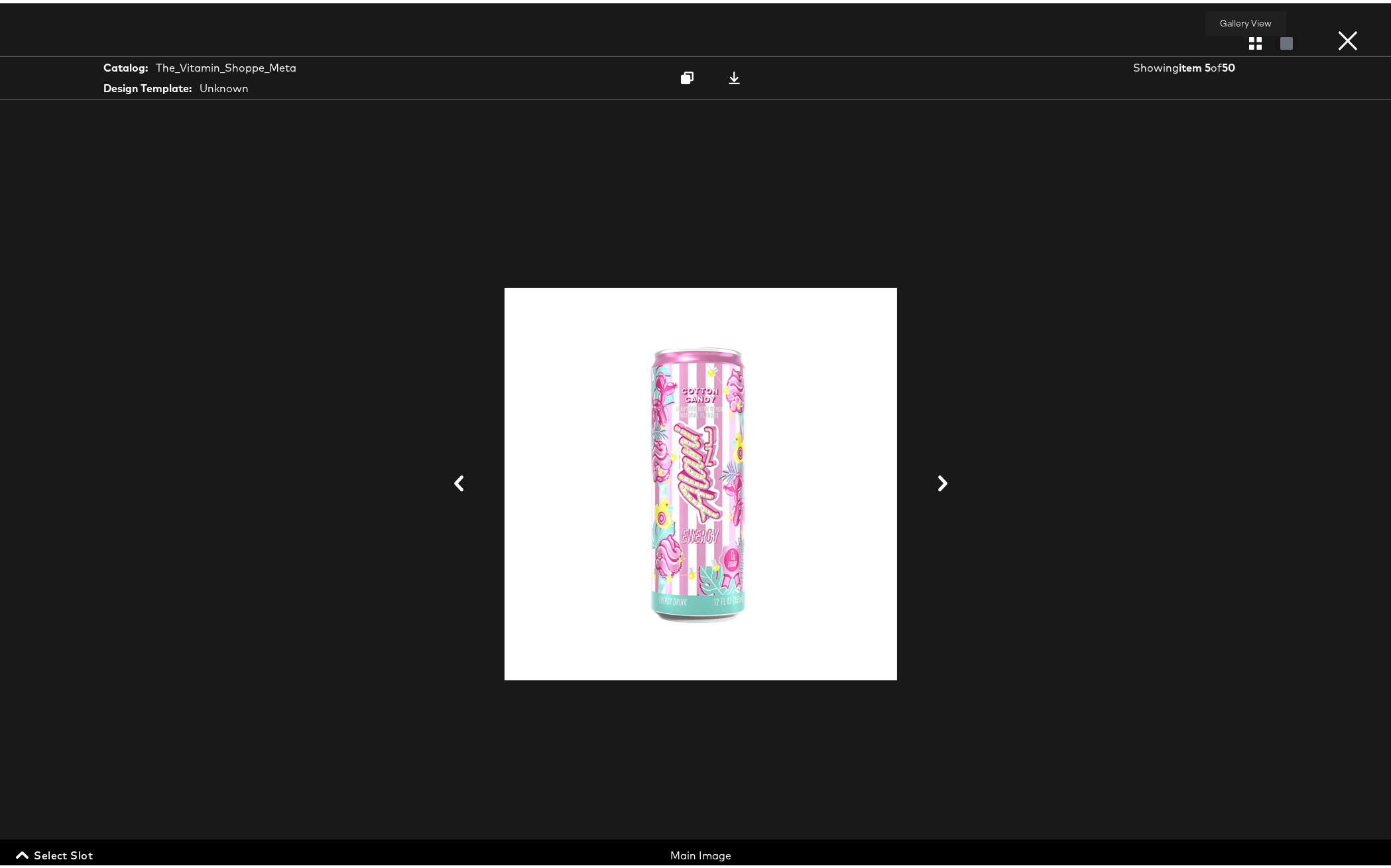
click at [1249, 47] on icon "button" at bounding box center [1255, 40] width 13 height 13
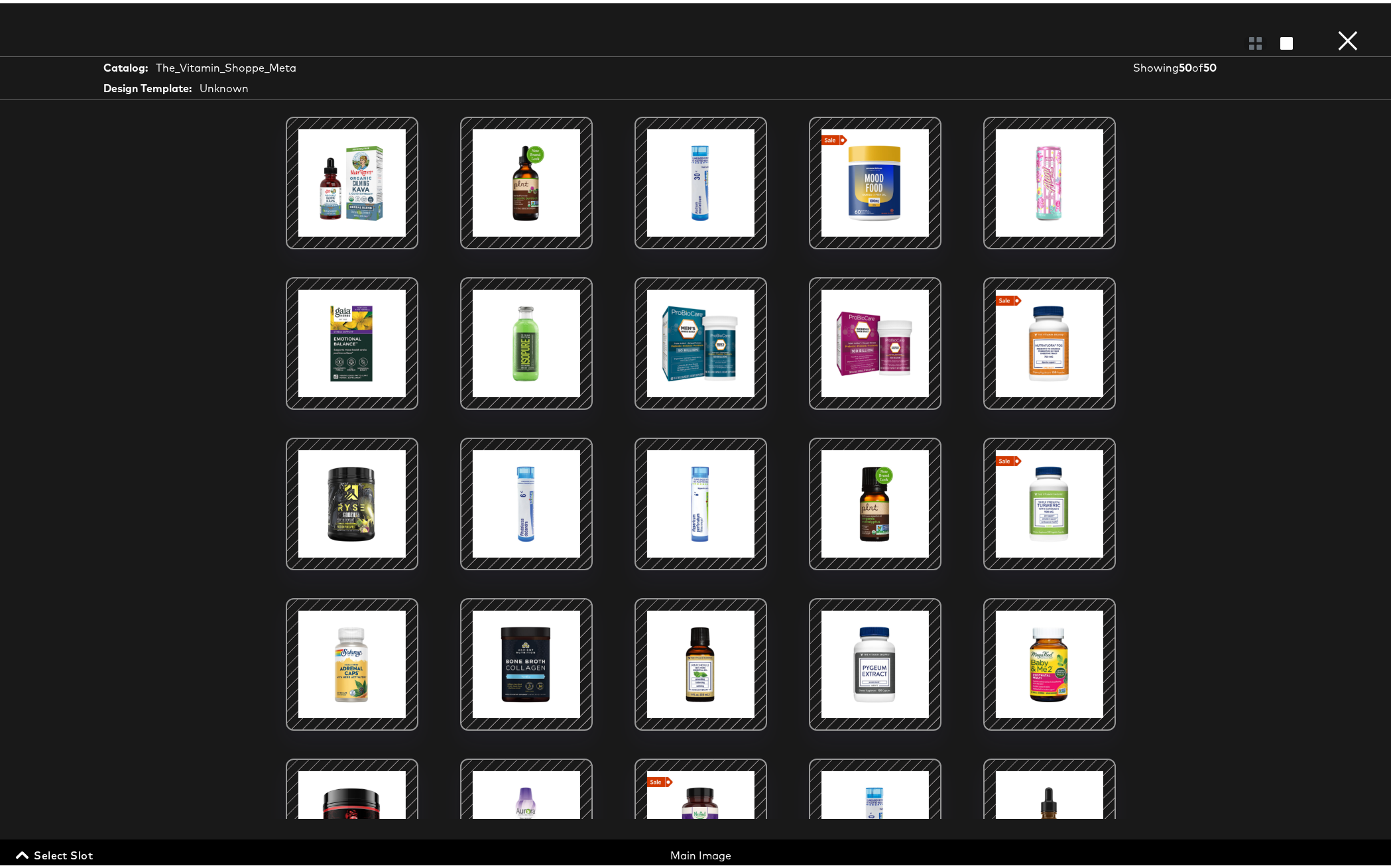
click at [80, 855] on span "Select Slot" at bounding box center [56, 851] width 74 height 19
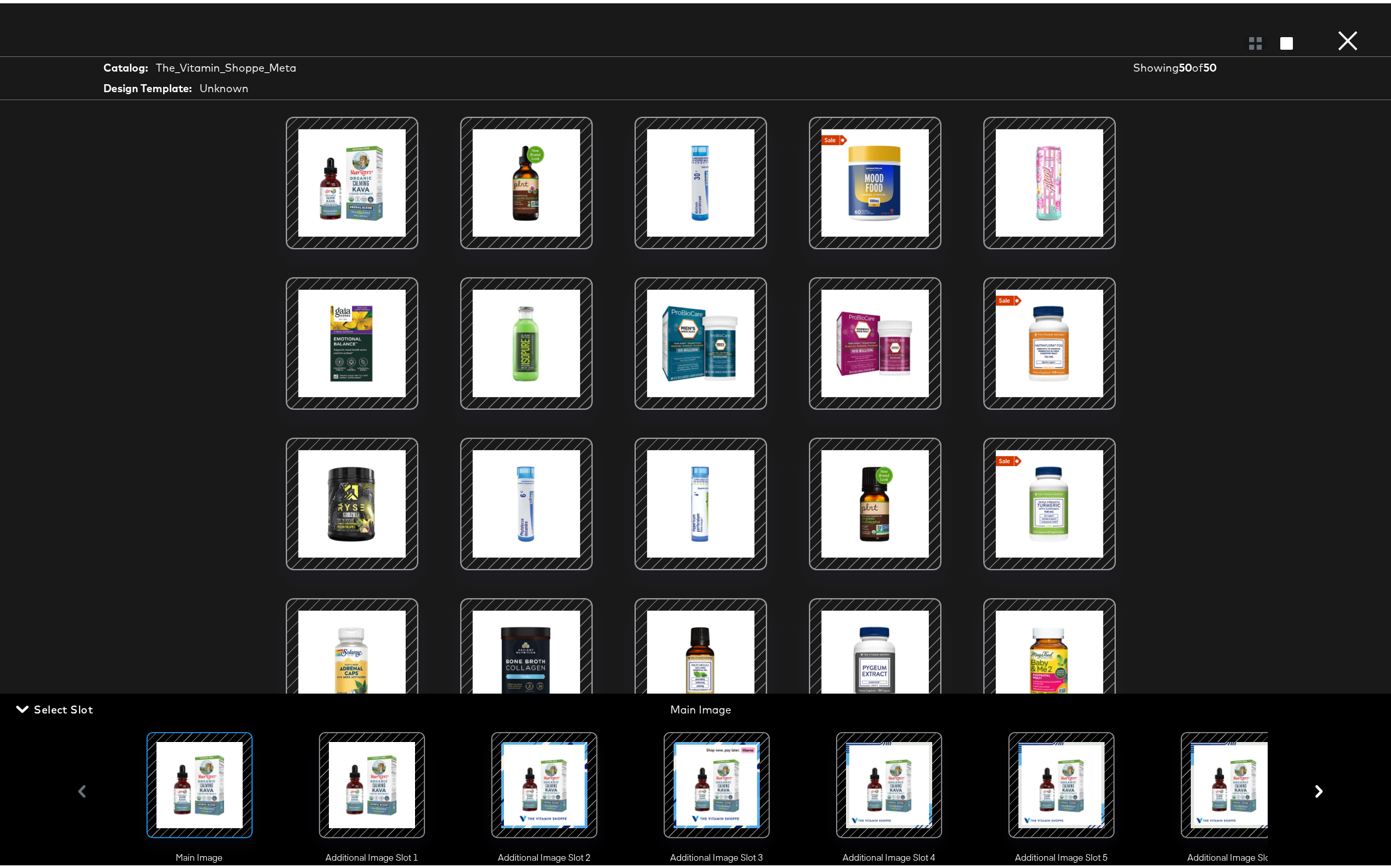
click at [855, 791] on div at bounding box center [888, 781] width 90 height 90
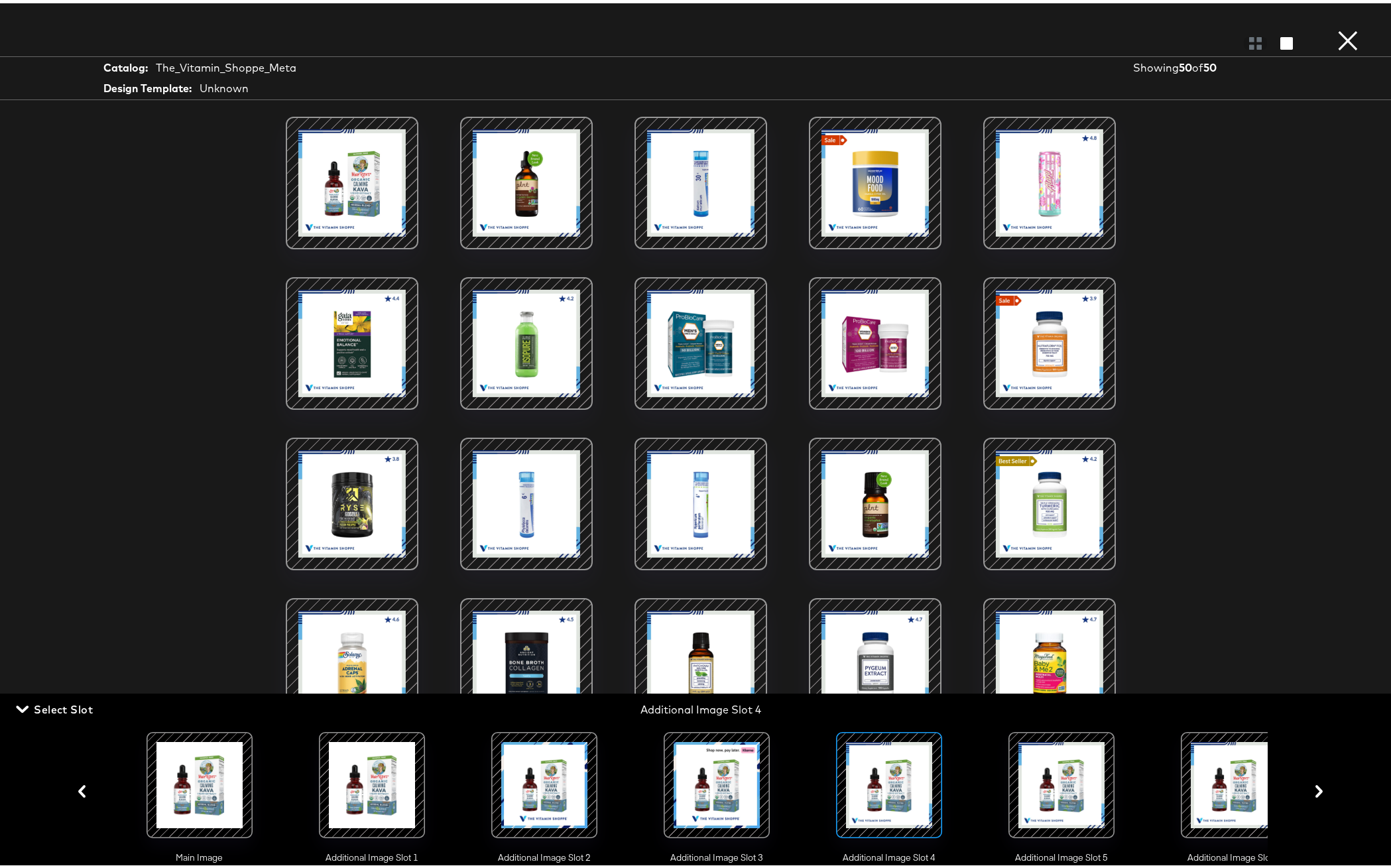
click at [1076, 195] on div at bounding box center [1049, 180] width 113 height 113
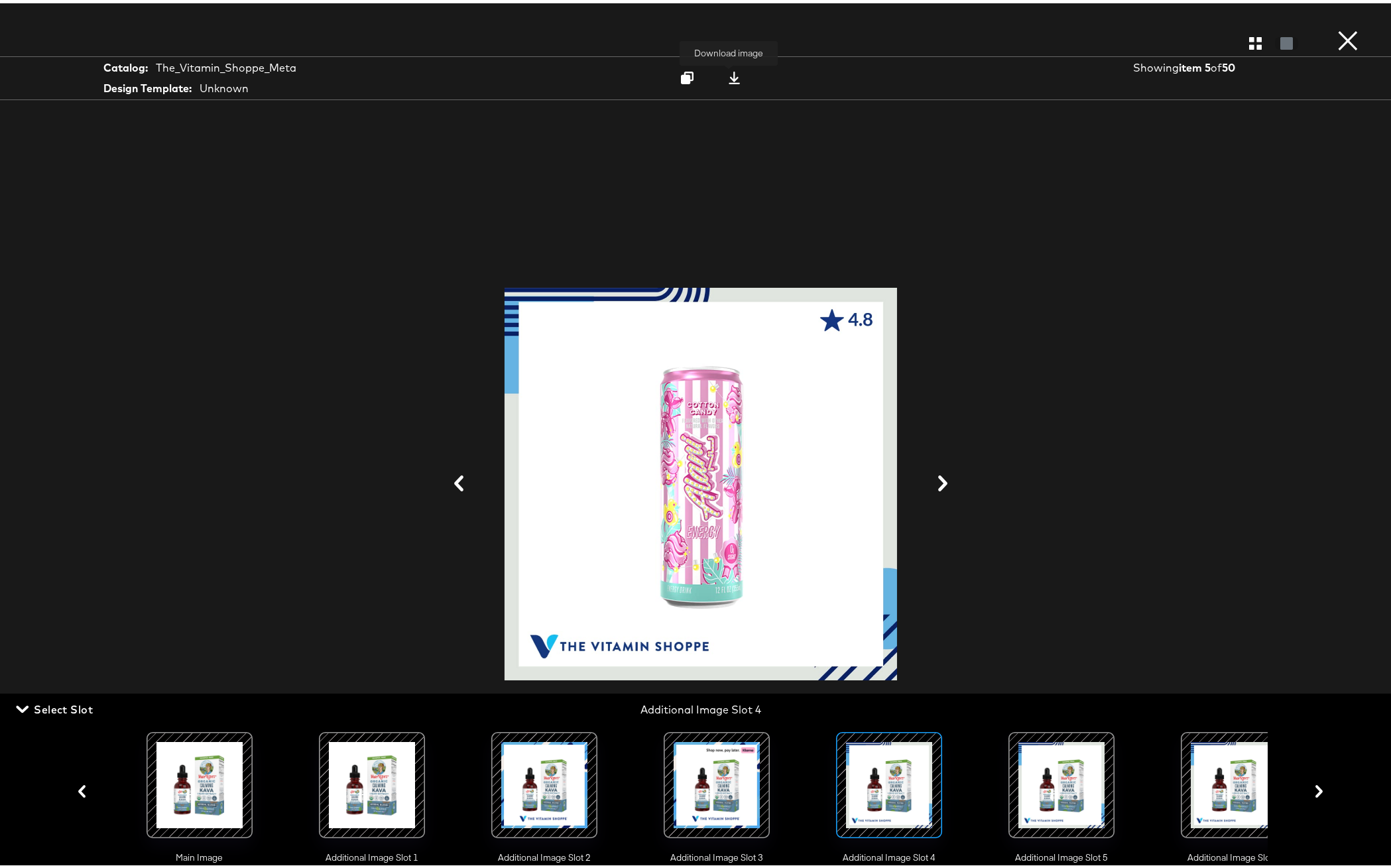
click at [729, 76] on icon at bounding box center [734, 75] width 11 height 13
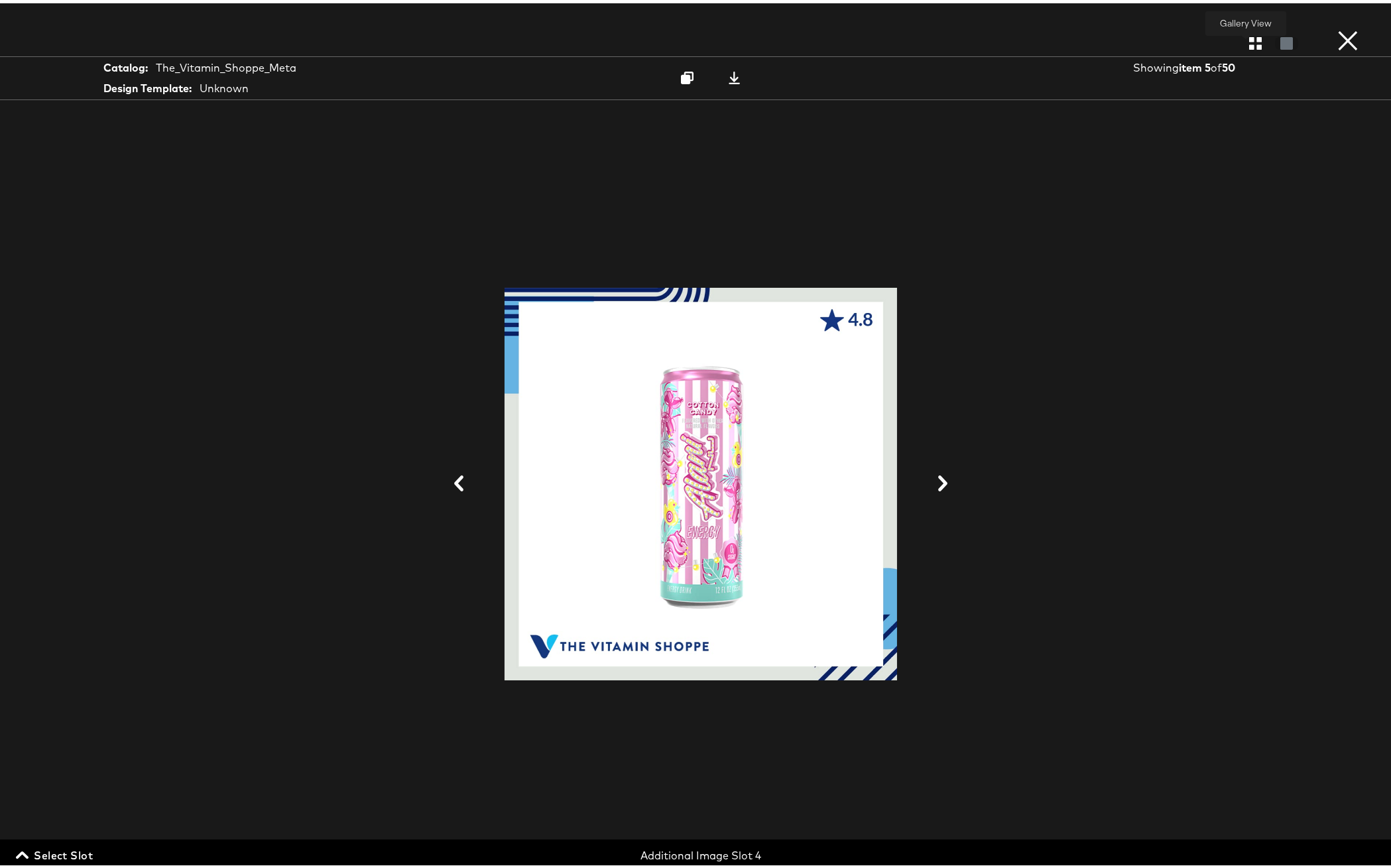
click at [1249, 44] on icon "button" at bounding box center [1255, 40] width 13 height 13
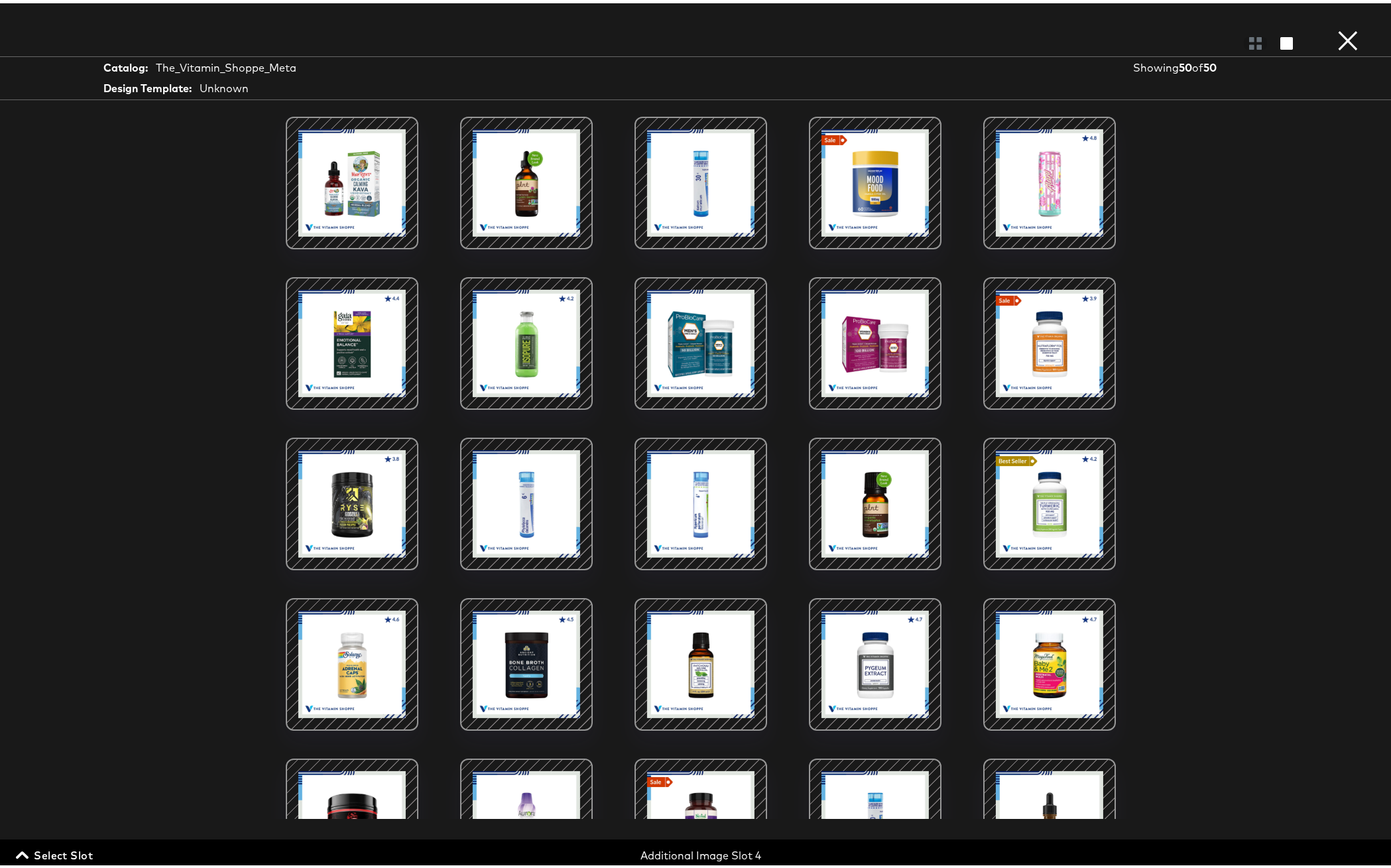
click at [1048, 312] on div at bounding box center [1049, 340] width 113 height 113
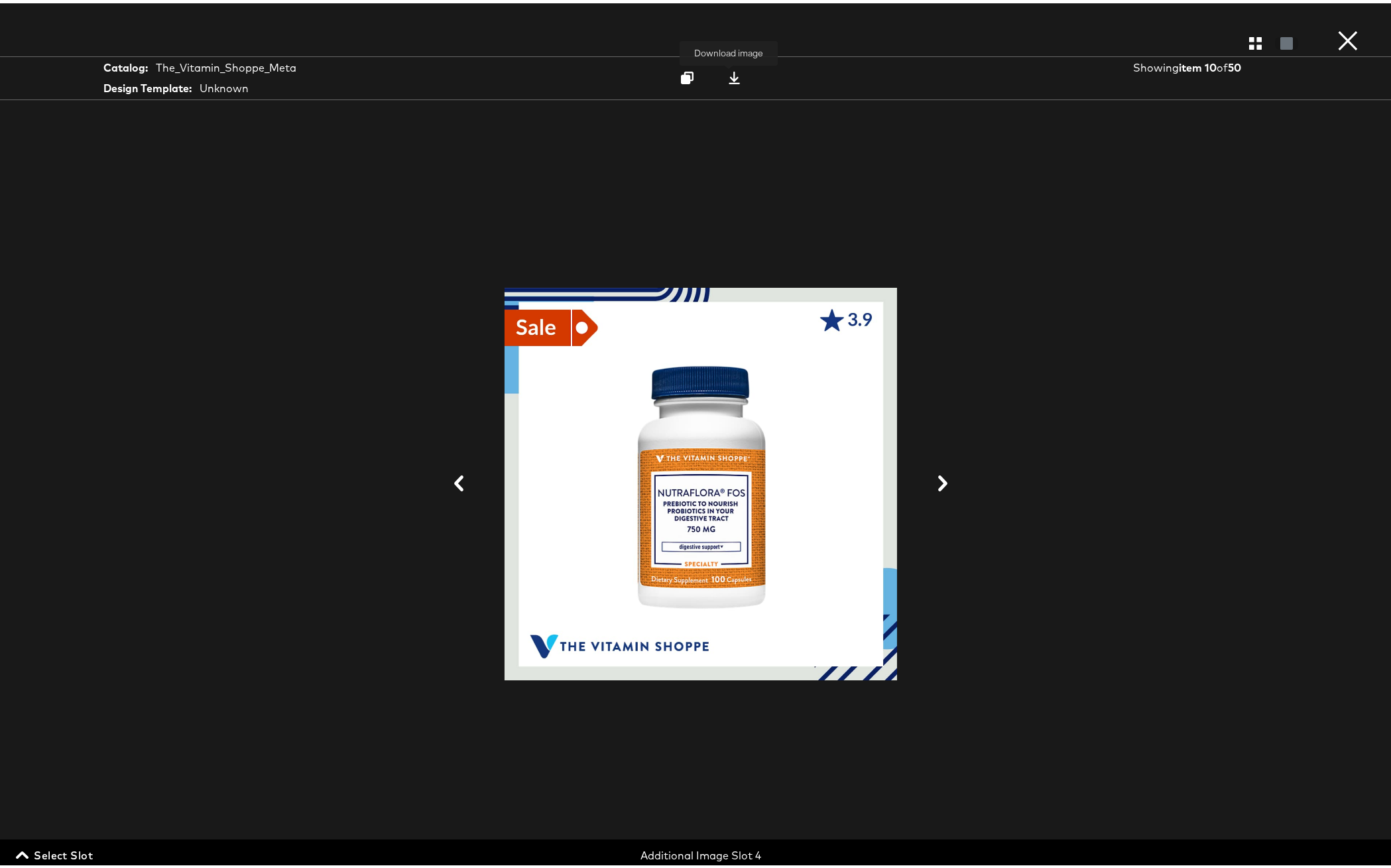
click at [728, 76] on icon at bounding box center [734, 75] width 13 height 13
click at [1337, 26] on button "×" at bounding box center [1348, 13] width 26 height 26
